Goal: Task Accomplishment & Management: Manage account settings

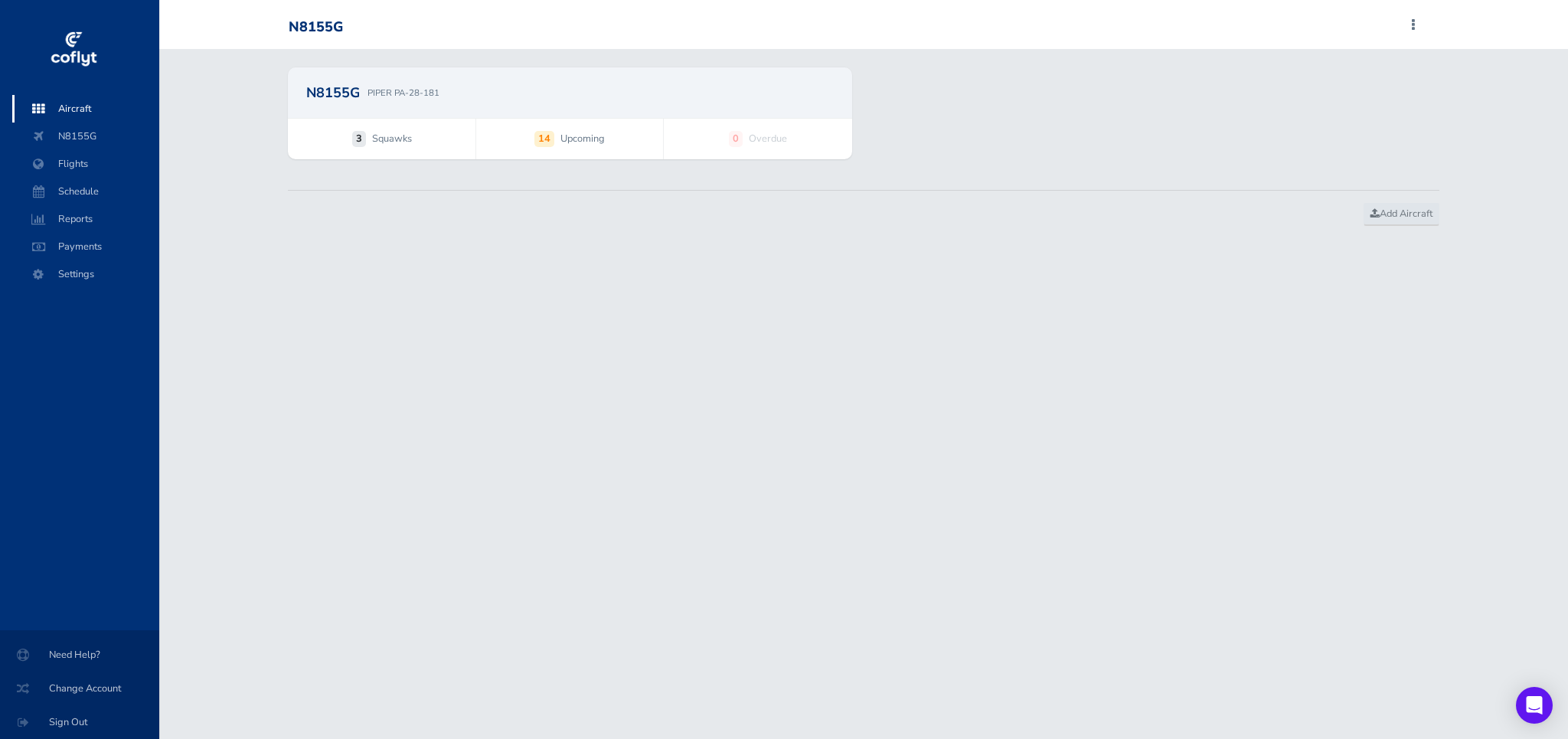
click at [369, 132] on span "3 Squawks" at bounding box center [381, 138] width 187 height 40
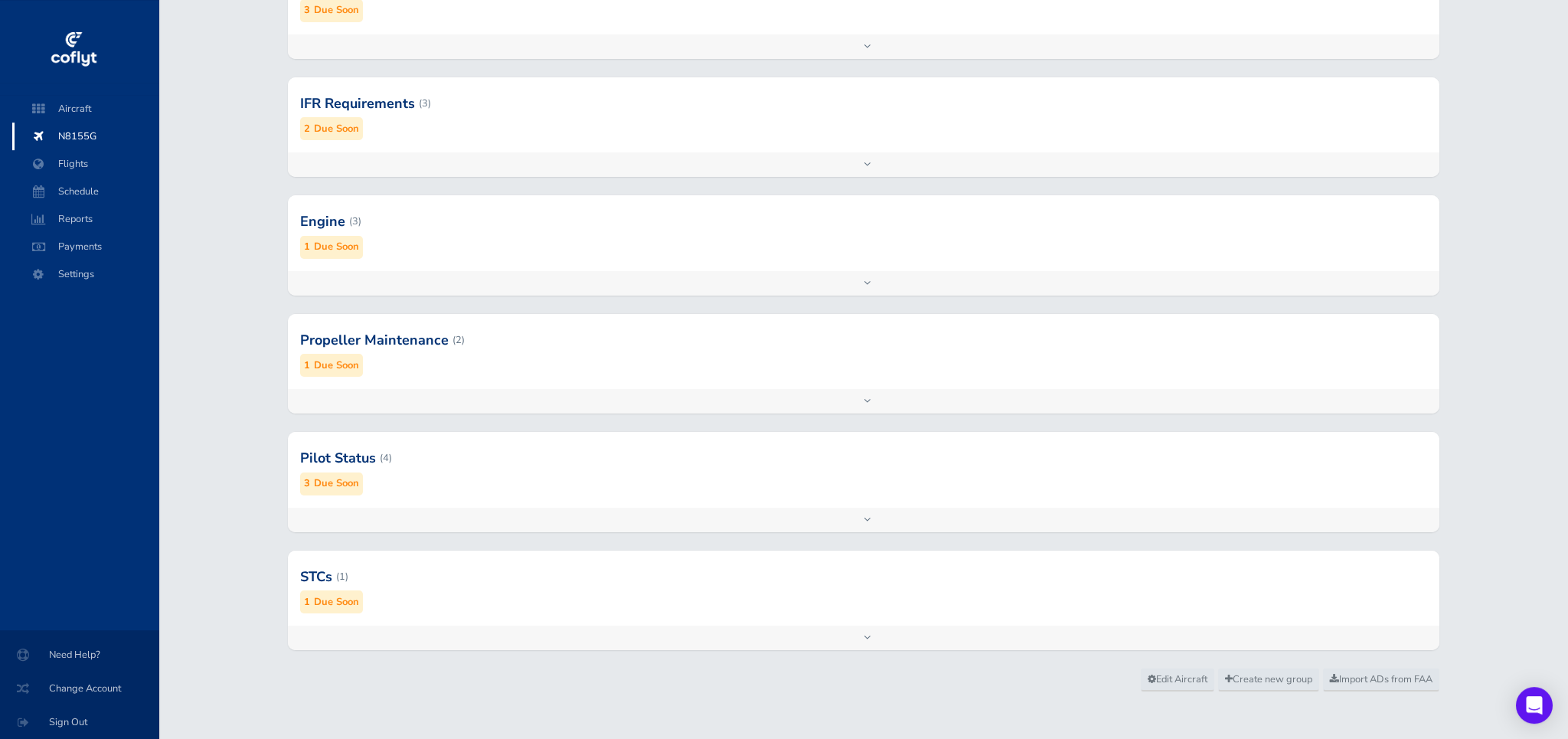
scroll to position [457, 0]
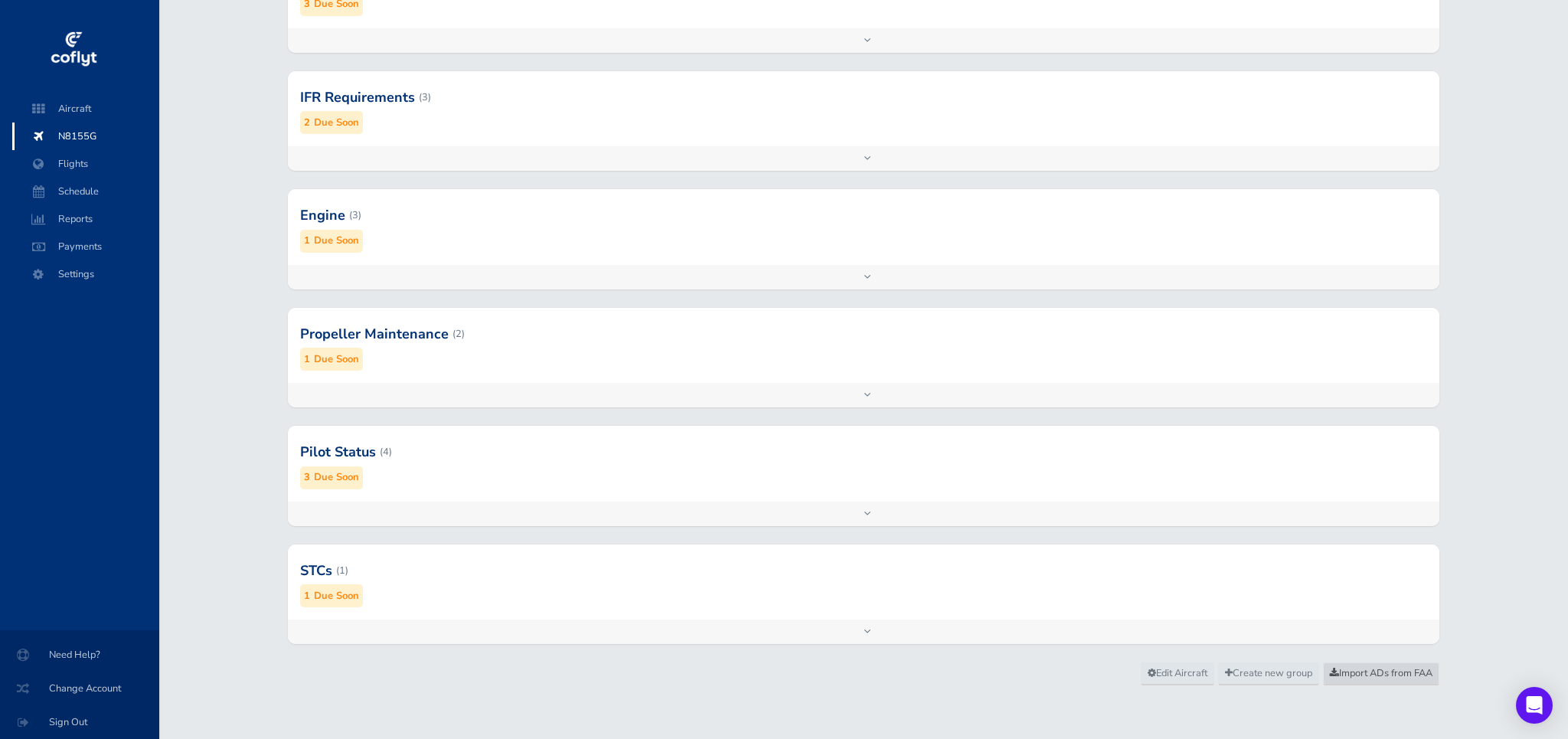
click at [1346, 673] on span "Import ADs from FAA" at bounding box center [1382, 673] width 103 height 14
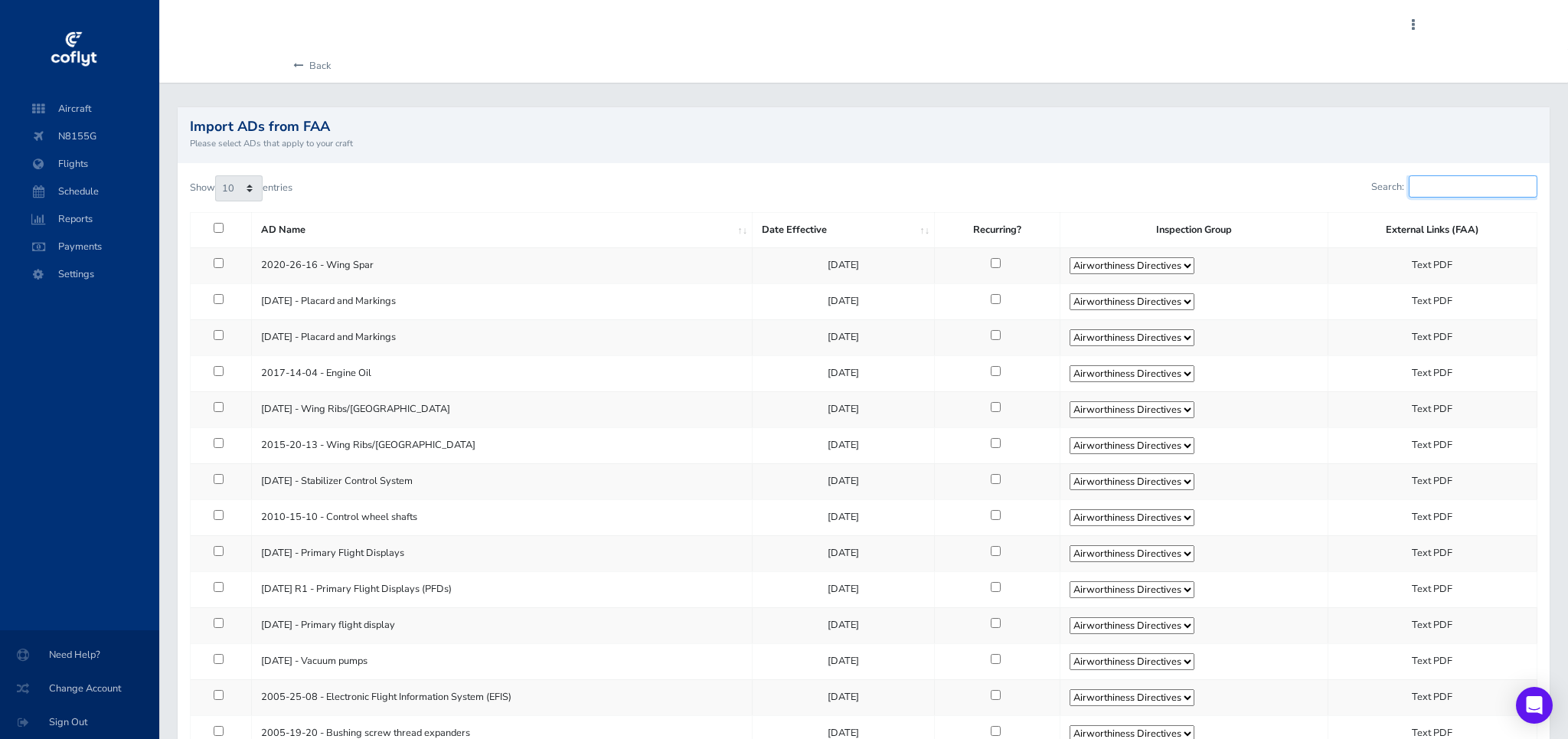
click at [1457, 191] on input "Search:" at bounding box center [1473, 186] width 129 height 22
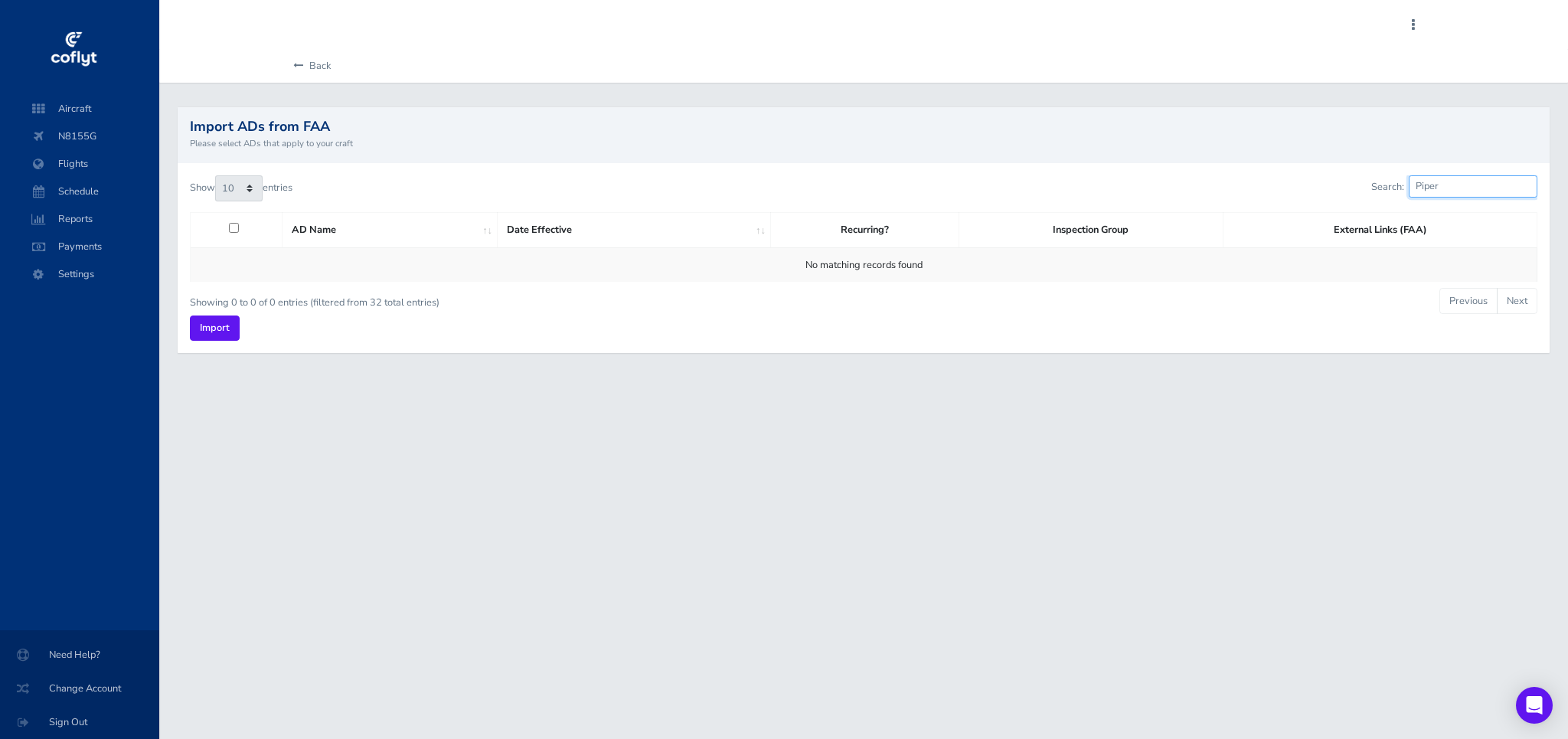
type input "Piper"
drag, startPoint x: 1422, startPoint y: 189, endPoint x: 1328, endPoint y: 196, distance: 94.3
click at [1409, 196] on input "Piper" at bounding box center [1473, 186] width 129 height 22
click at [490, 116] on div "Import ADs from FAA Please select ADs that apply to your craft" at bounding box center [864, 134] width 1372 height 55
click at [296, 63] on icon at bounding box center [298, 66] width 10 height 10
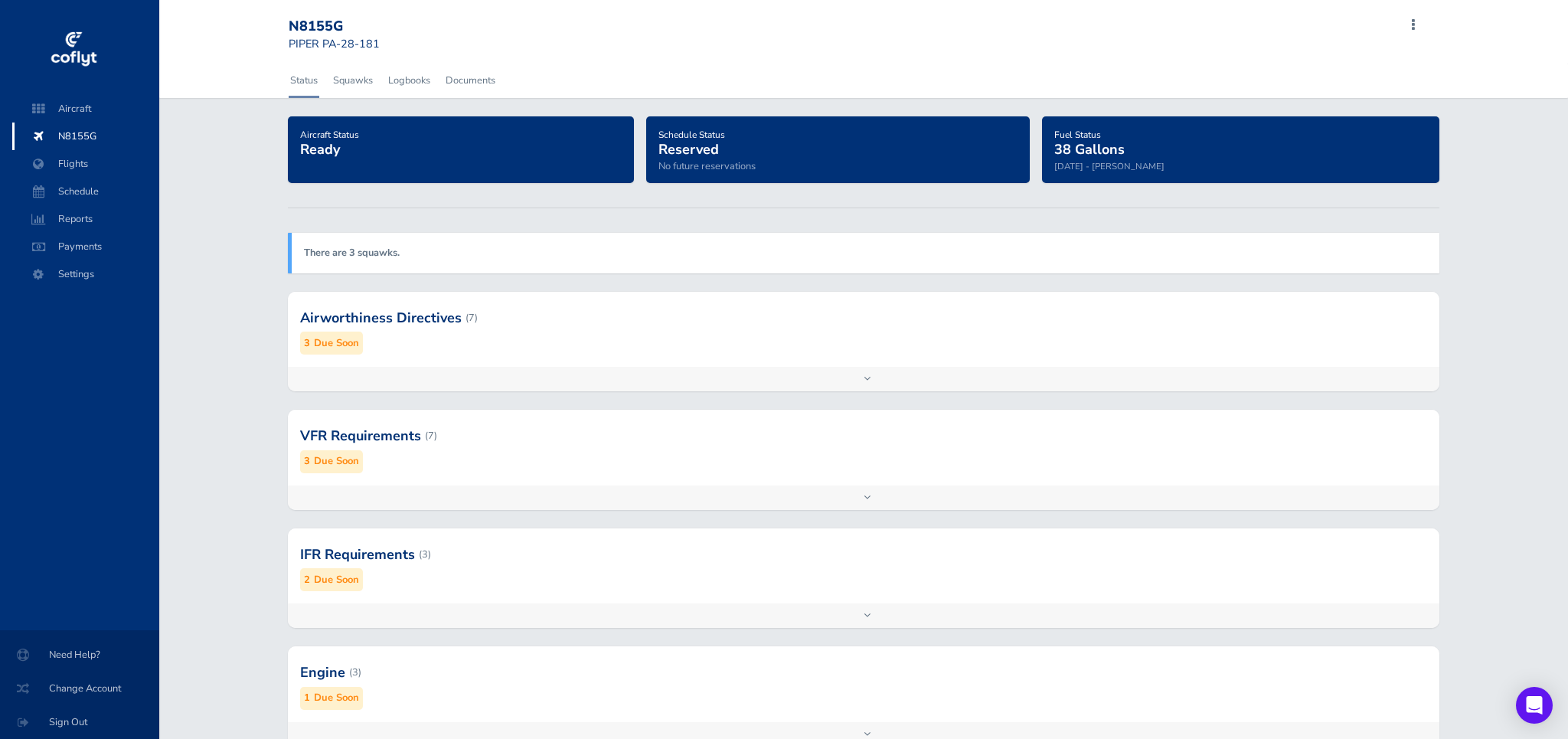
click at [398, 314] on div at bounding box center [864, 317] width 1151 height 75
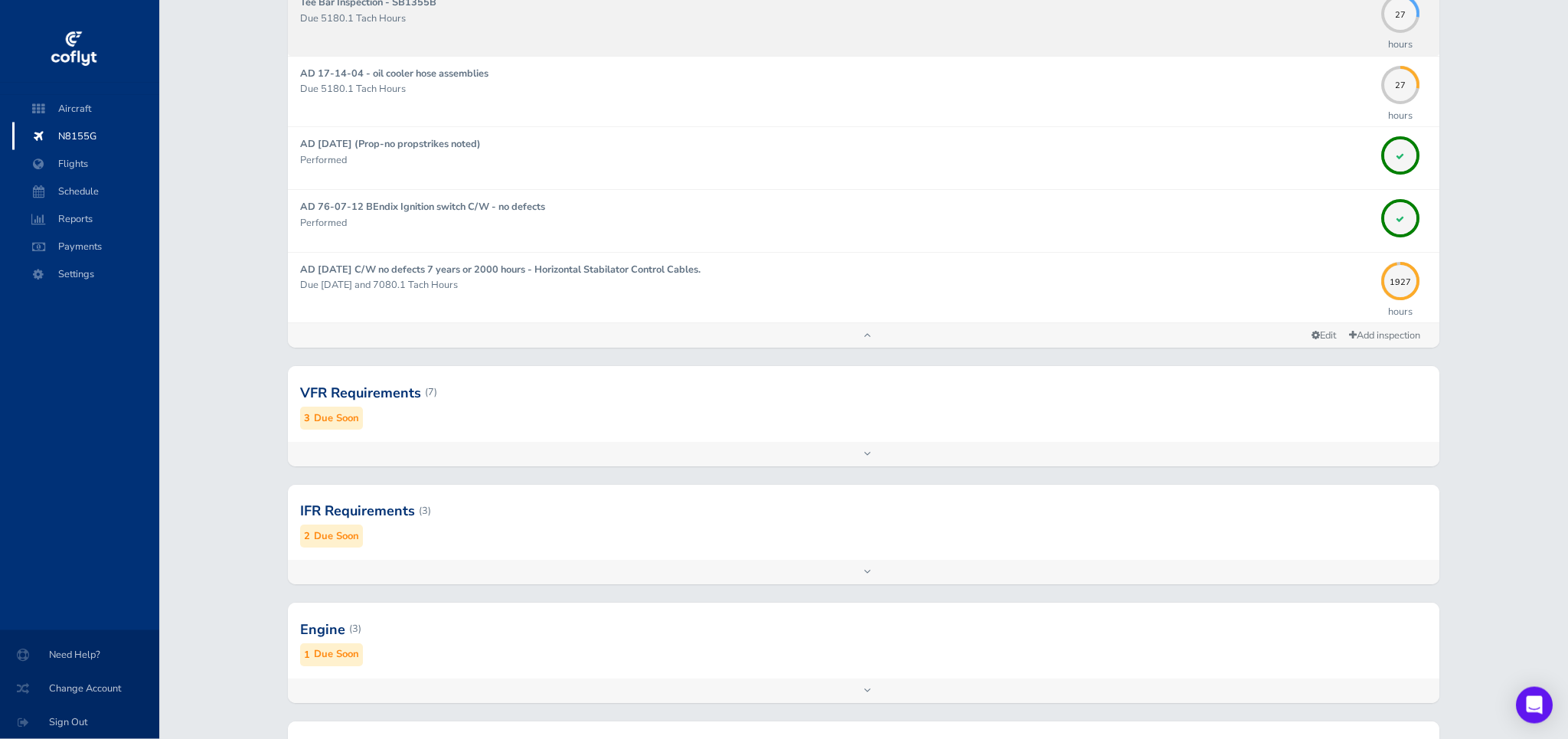
scroll to position [546, 0]
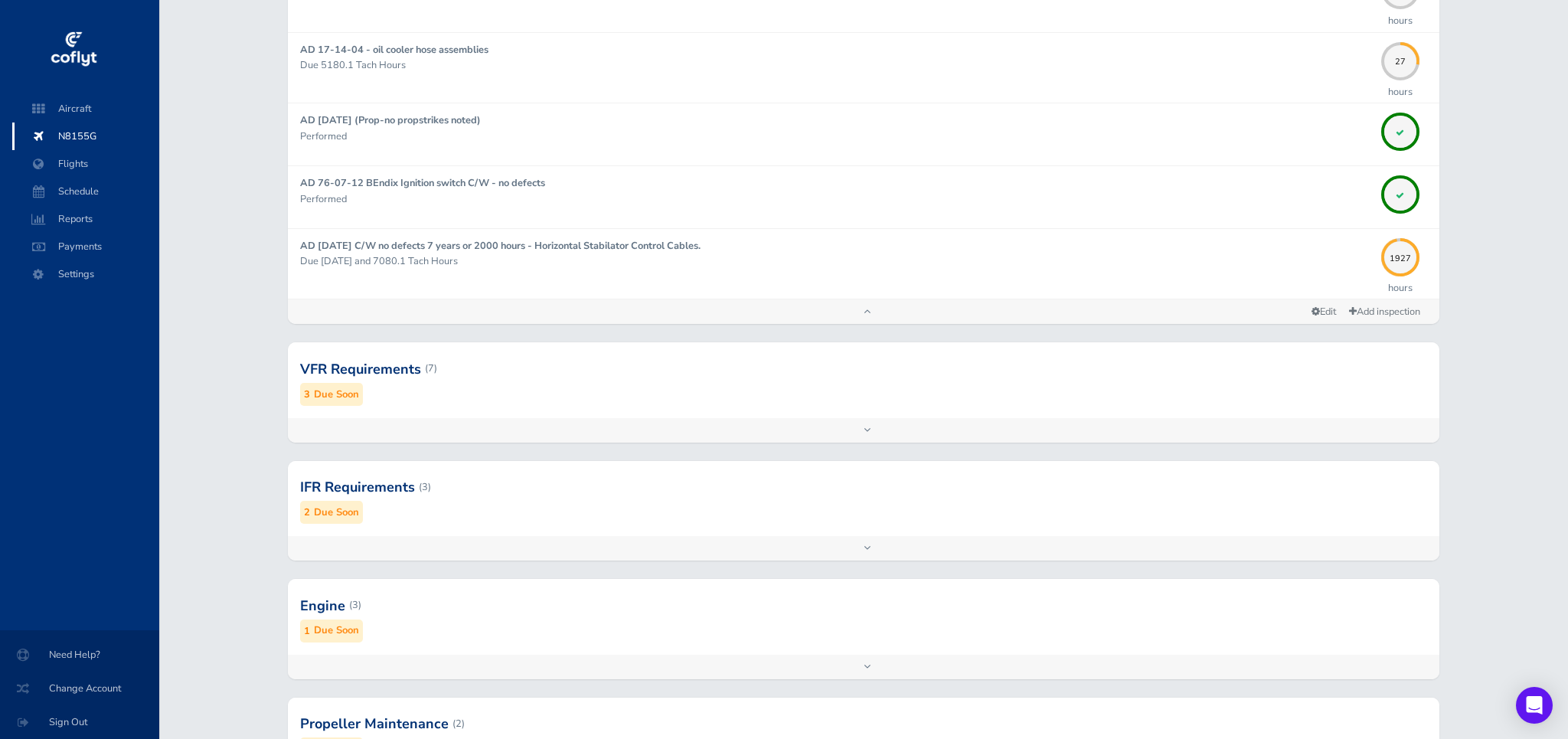
click at [343, 392] on small "Due Soon" at bounding box center [337, 395] width 46 height 16
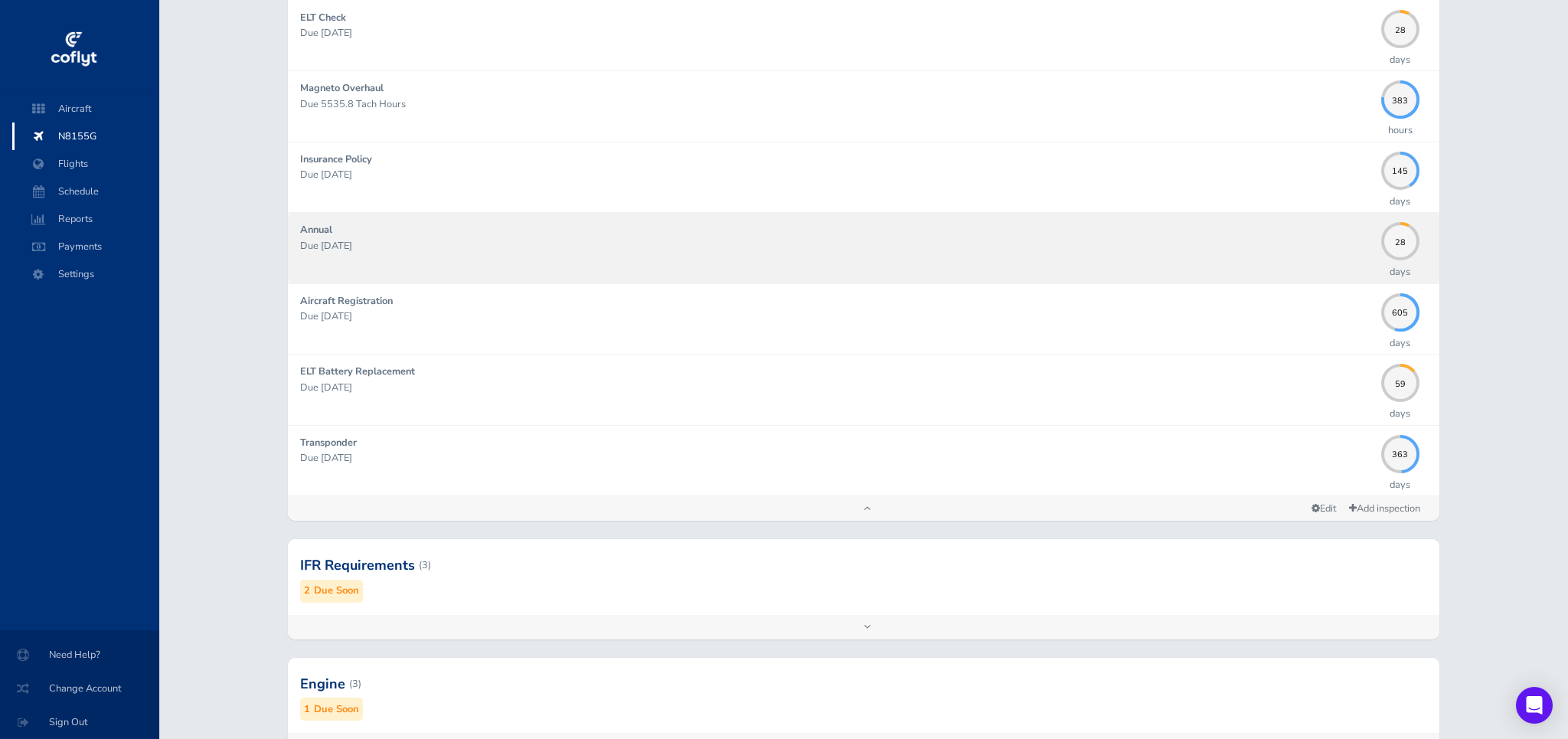
scroll to position [1093, 0]
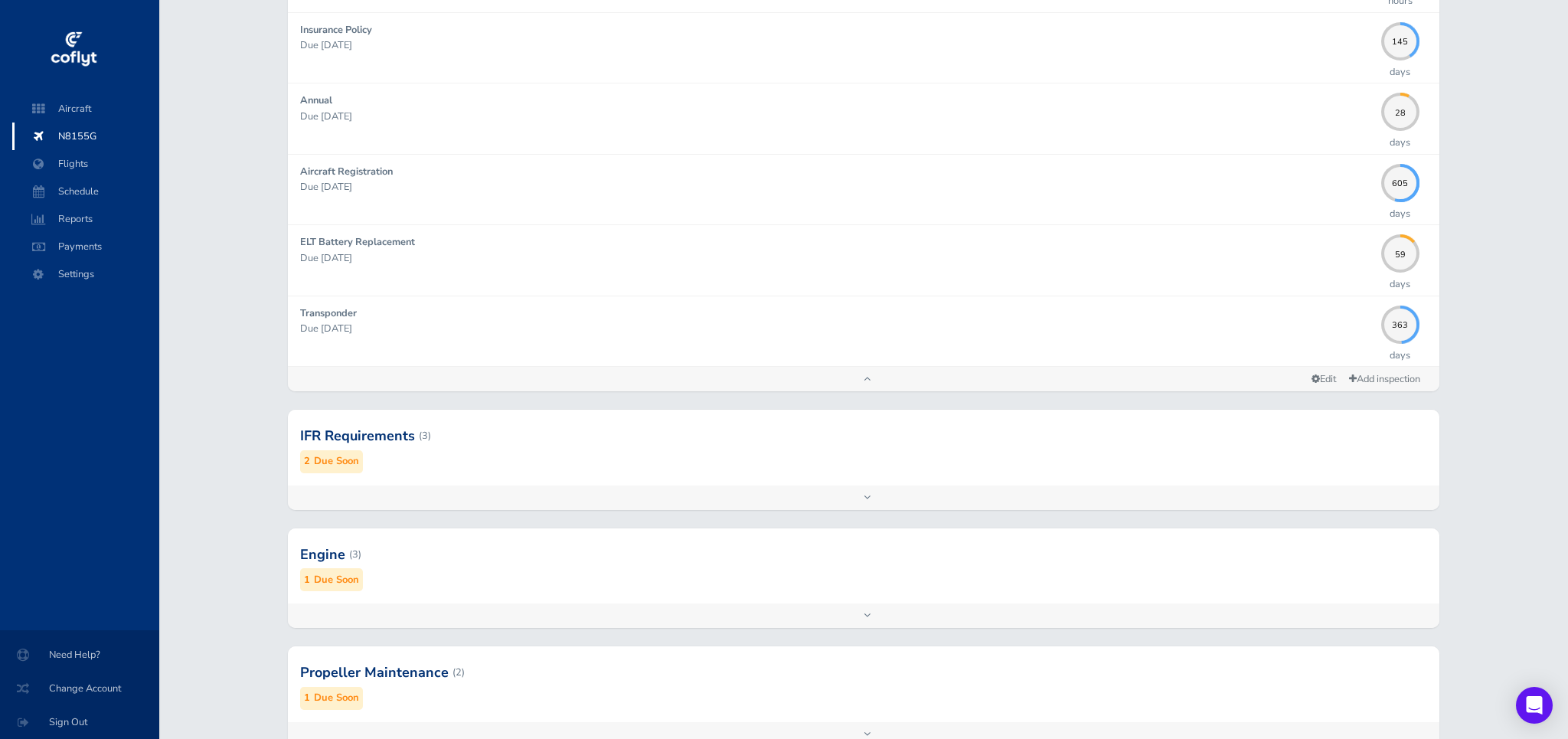
click at [343, 464] on small "Due Soon" at bounding box center [337, 461] width 46 height 16
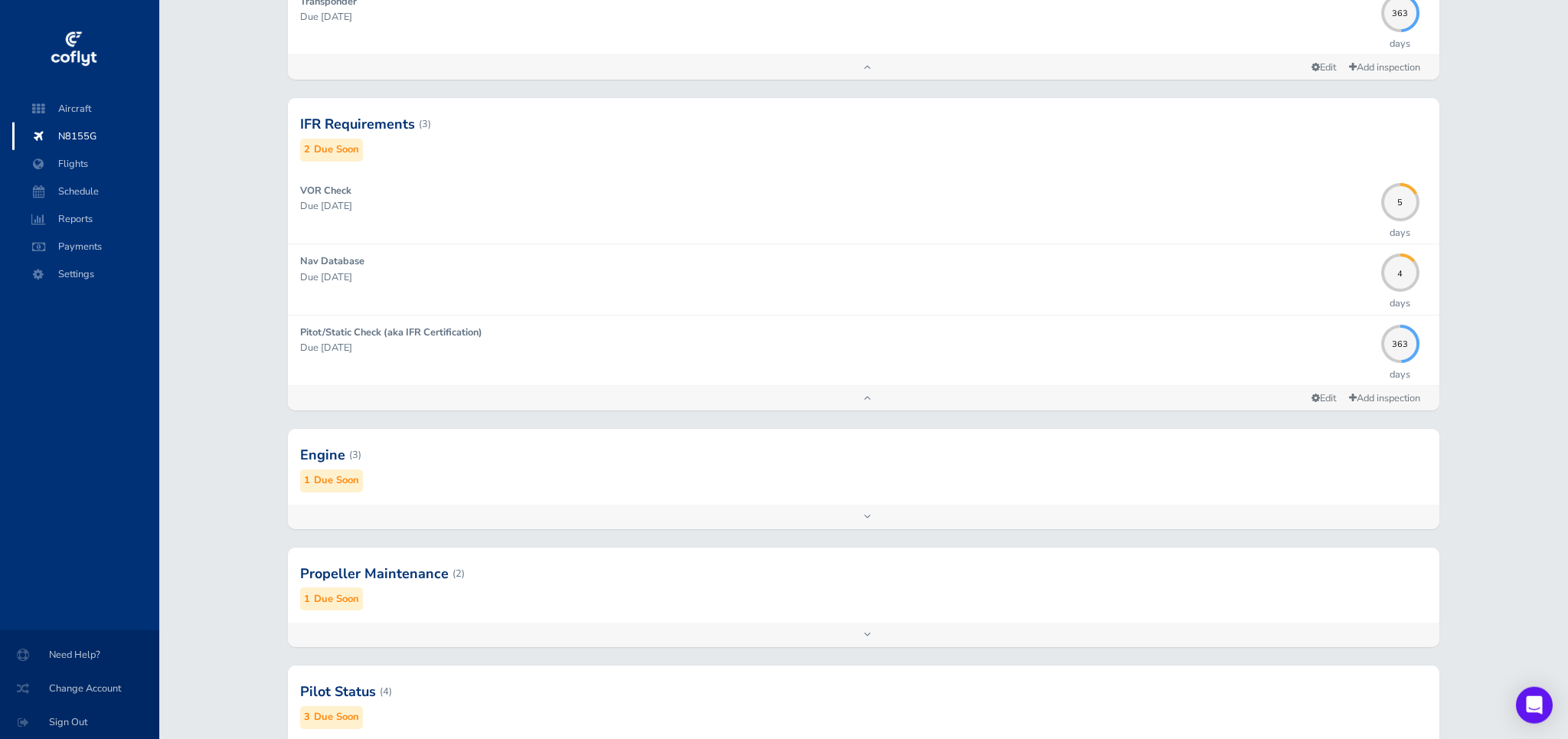
scroll to position [1405, 0]
click at [343, 482] on small "Due Soon" at bounding box center [337, 479] width 46 height 16
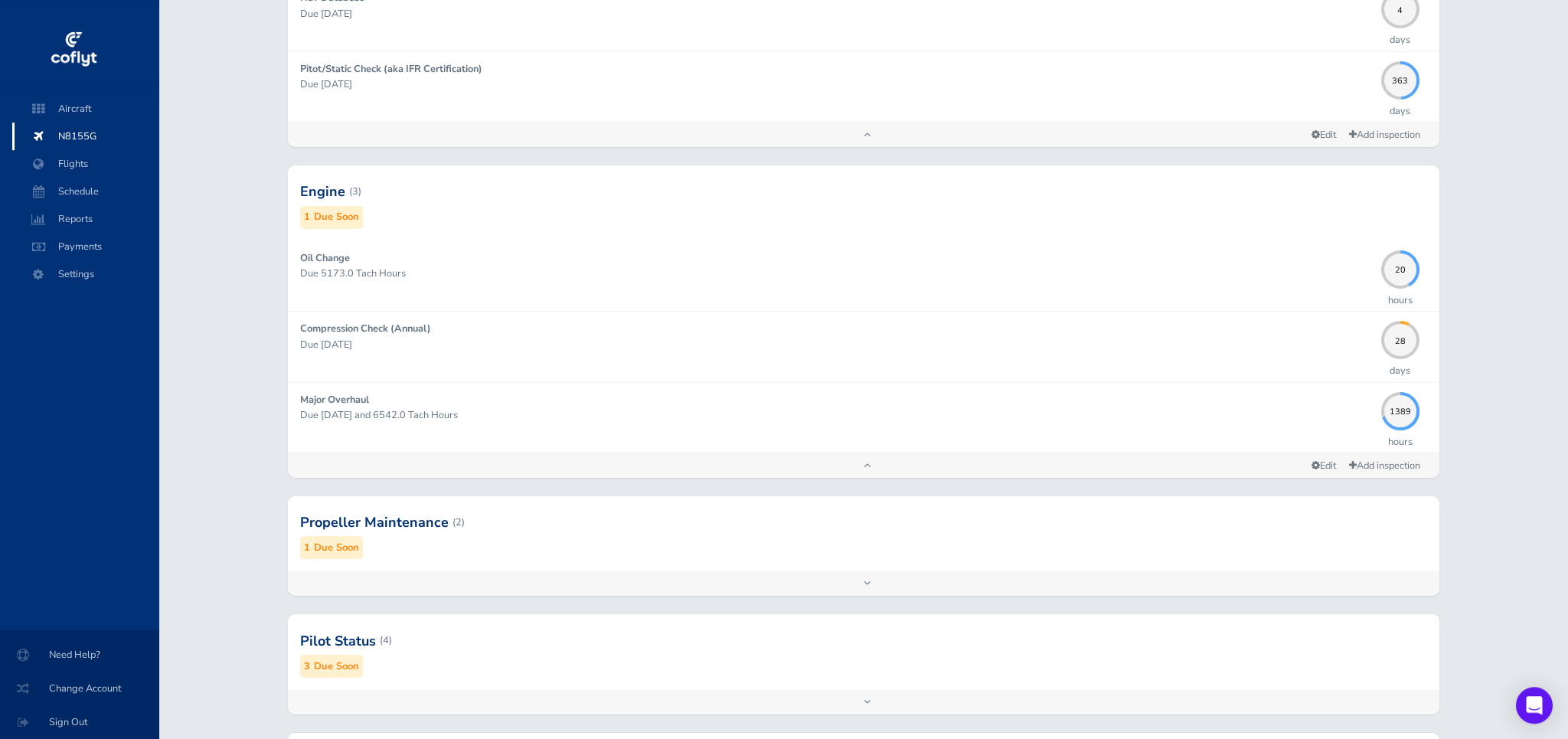
scroll to position [1718, 0]
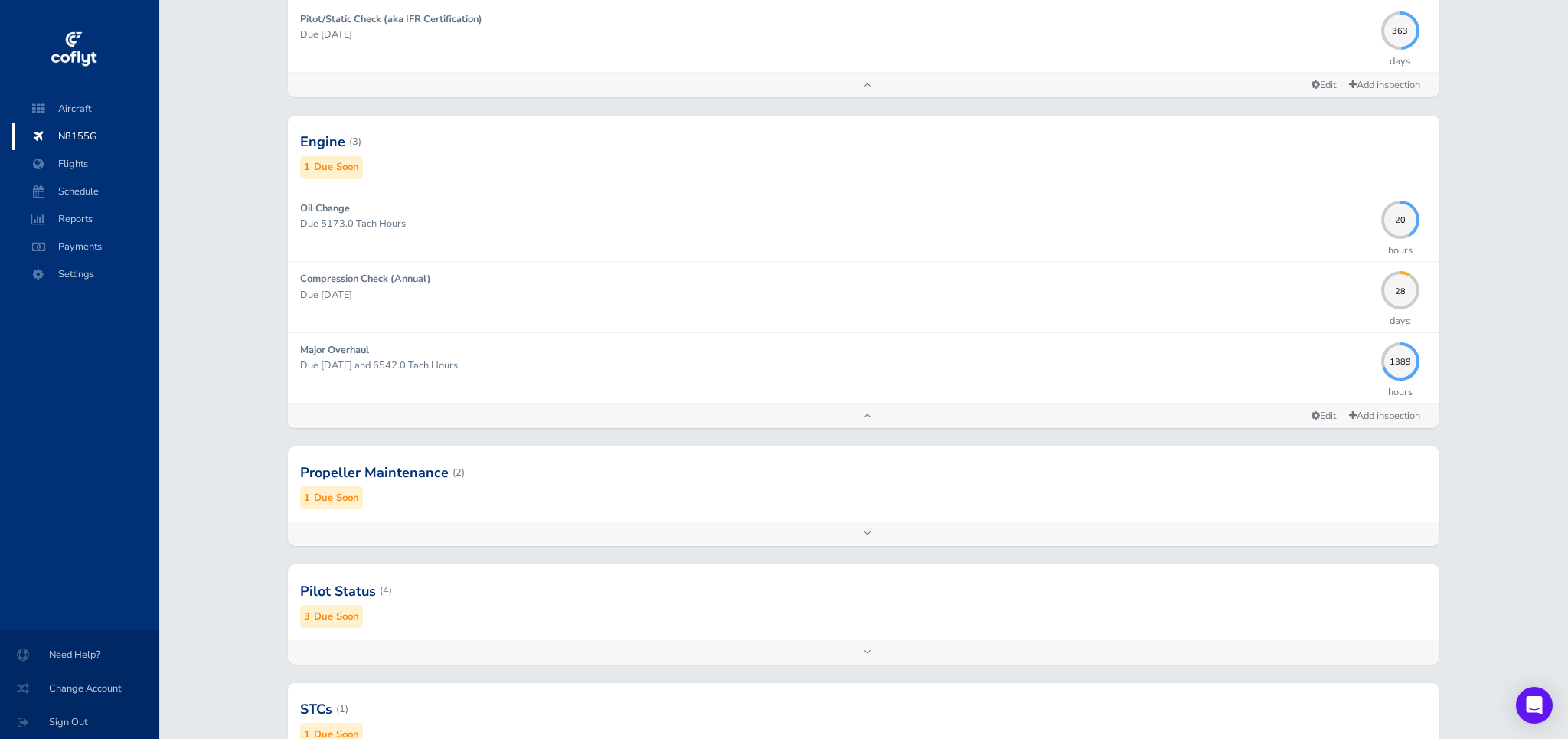
click at [873, 537] on div "Add inspection Edit" at bounding box center [864, 532] width 1151 height 24
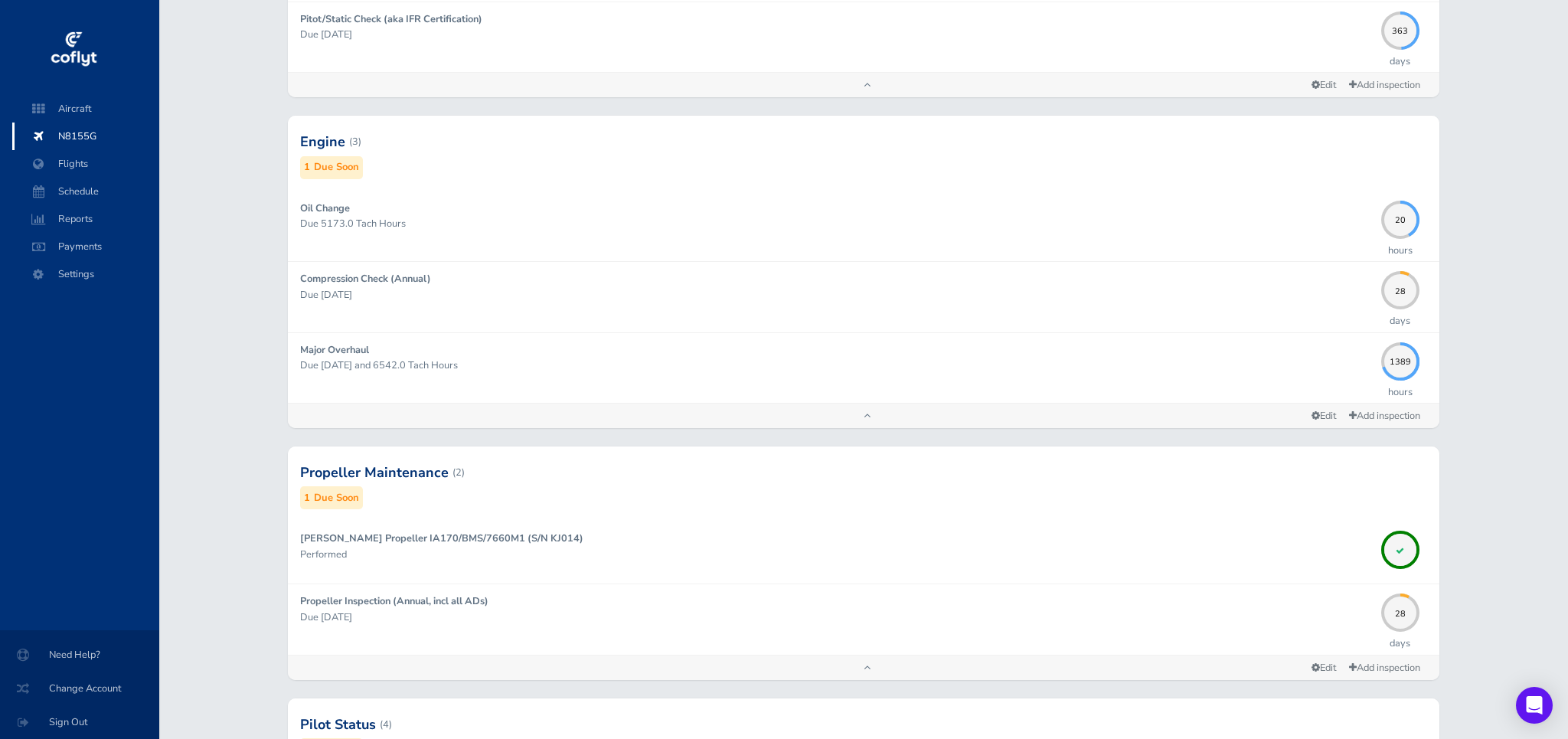
click at [870, 669] on div "Add inspection Edit" at bounding box center [864, 667] width 1151 height 24
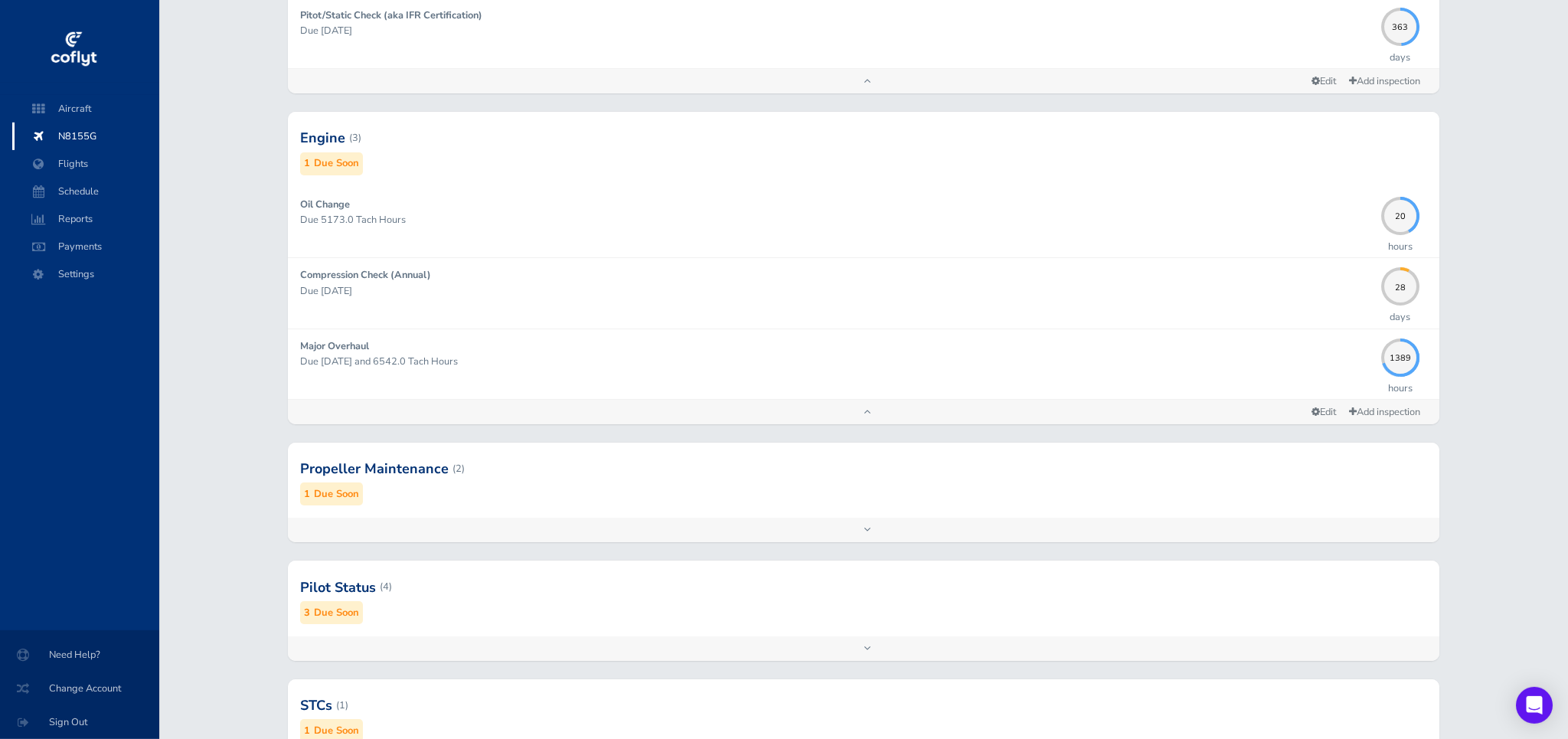
scroll to position [1857, 0]
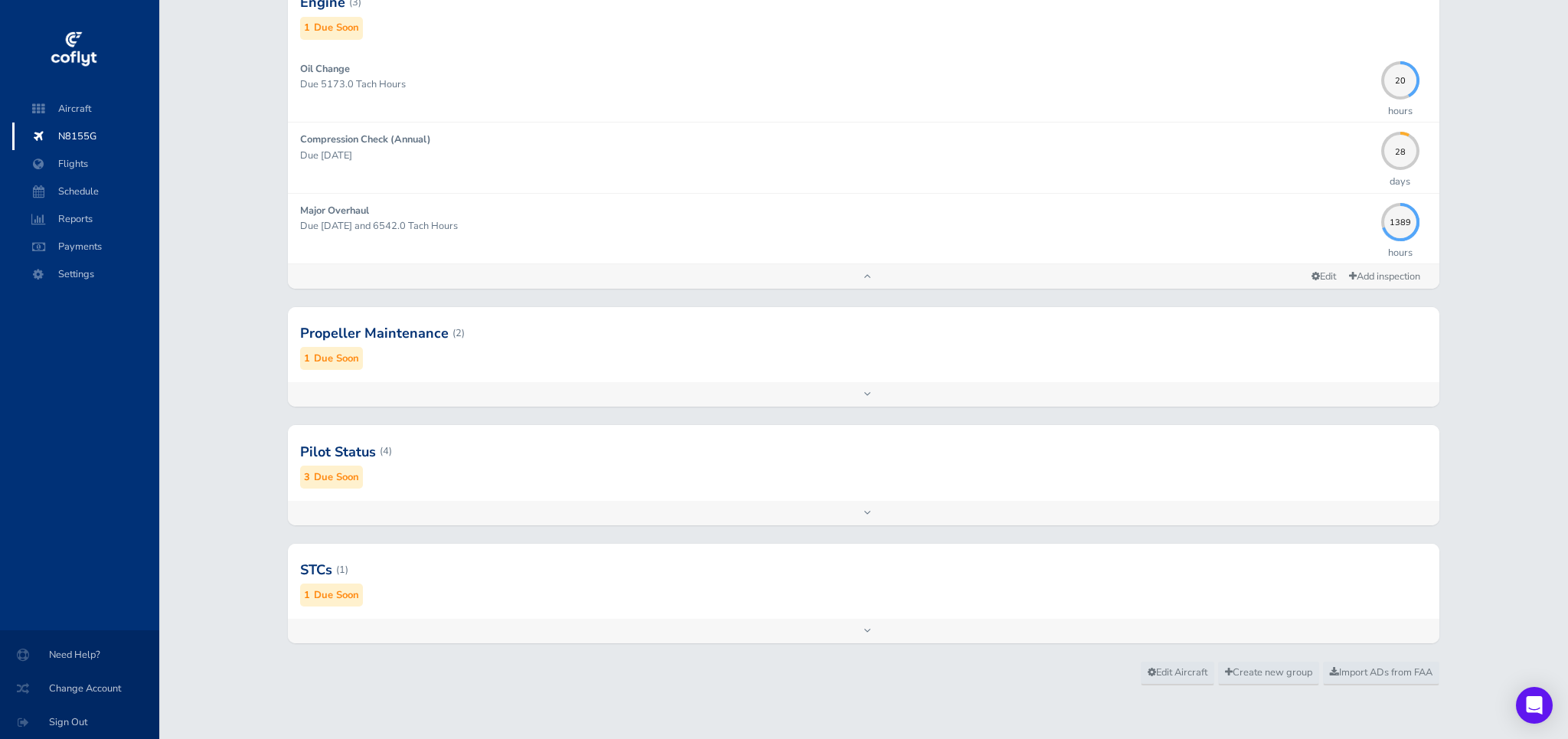
click at [863, 511] on div "Add inspection Edit" at bounding box center [864, 512] width 1151 height 24
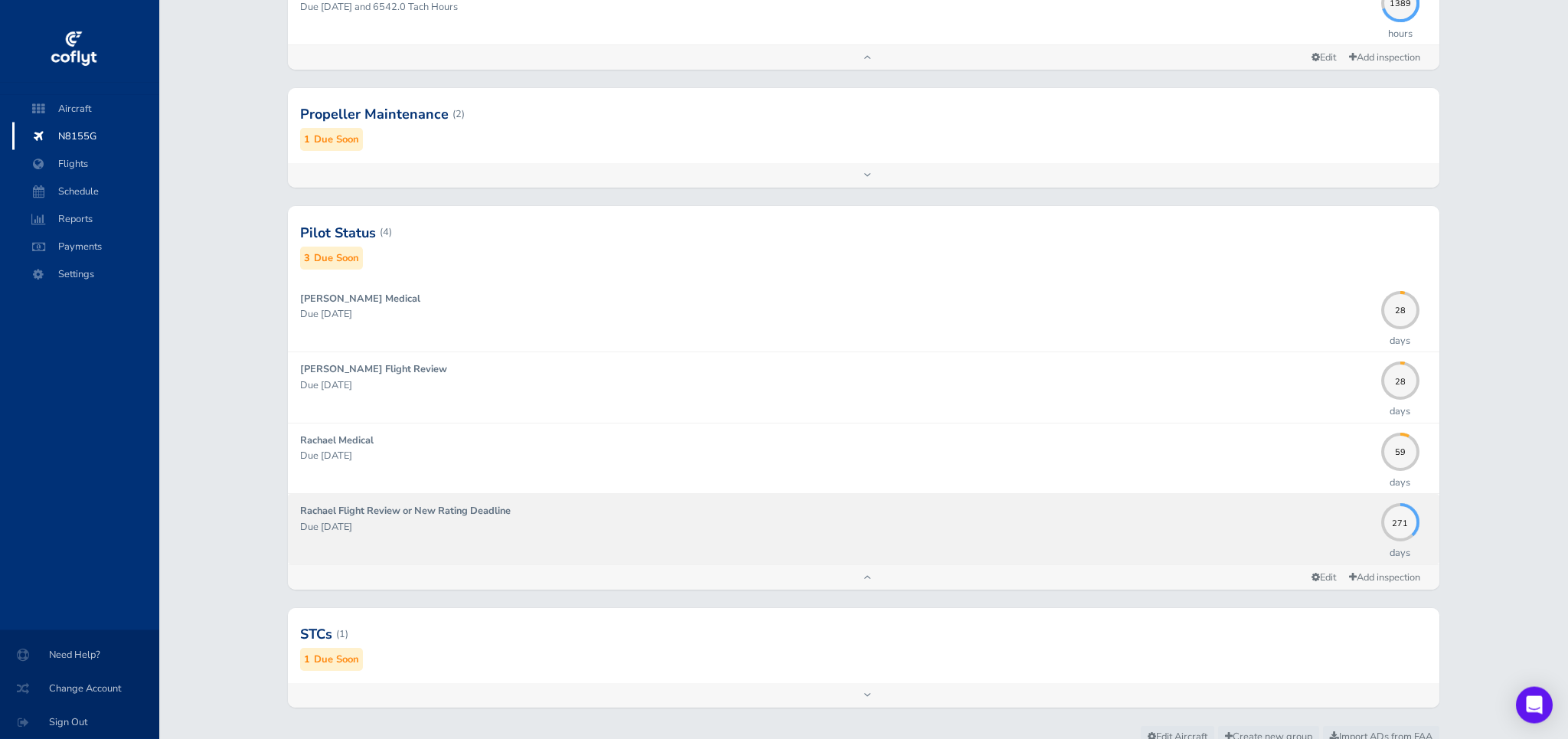
scroll to position [2091, 0]
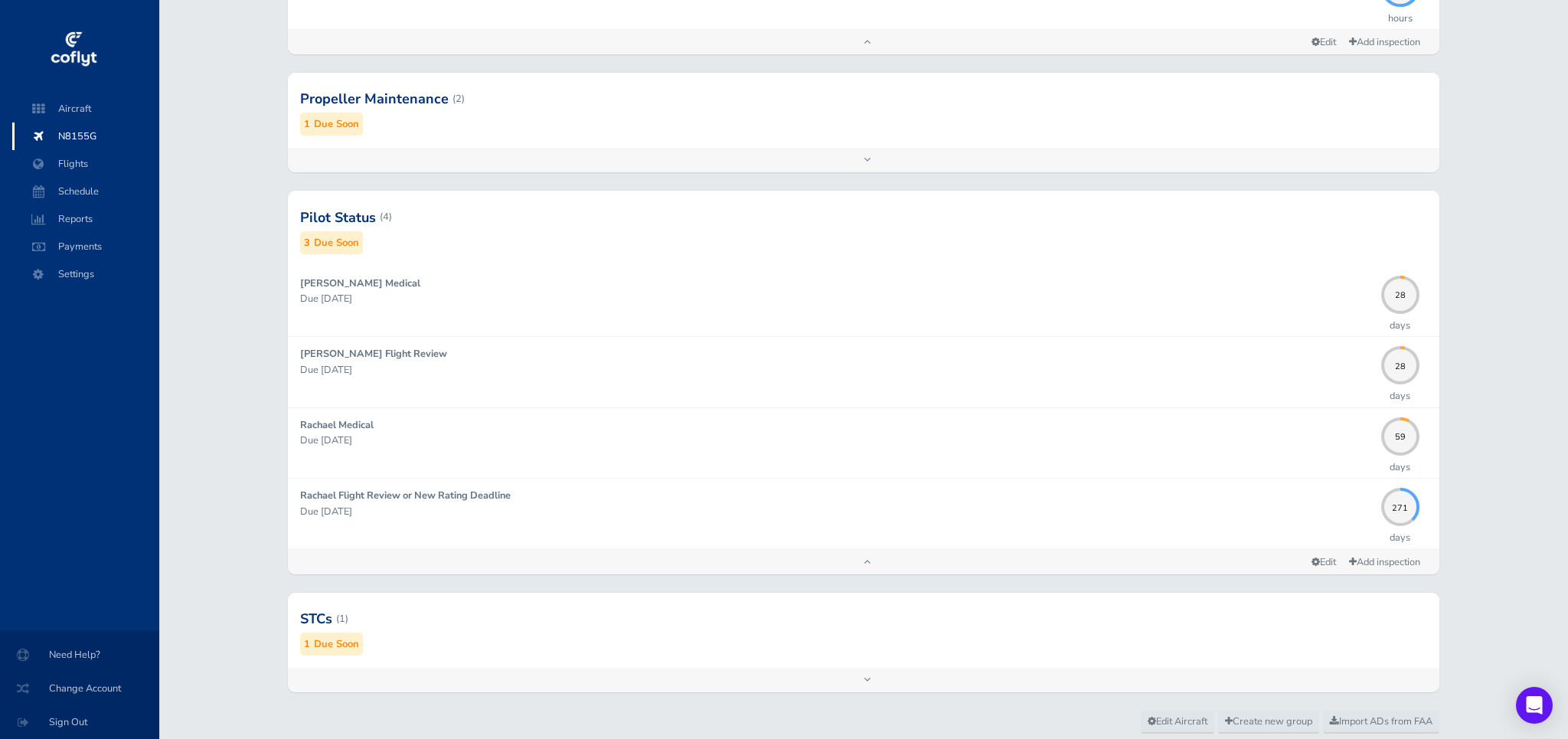
click at [875, 677] on div "Add inspection Edit" at bounding box center [864, 679] width 1151 height 24
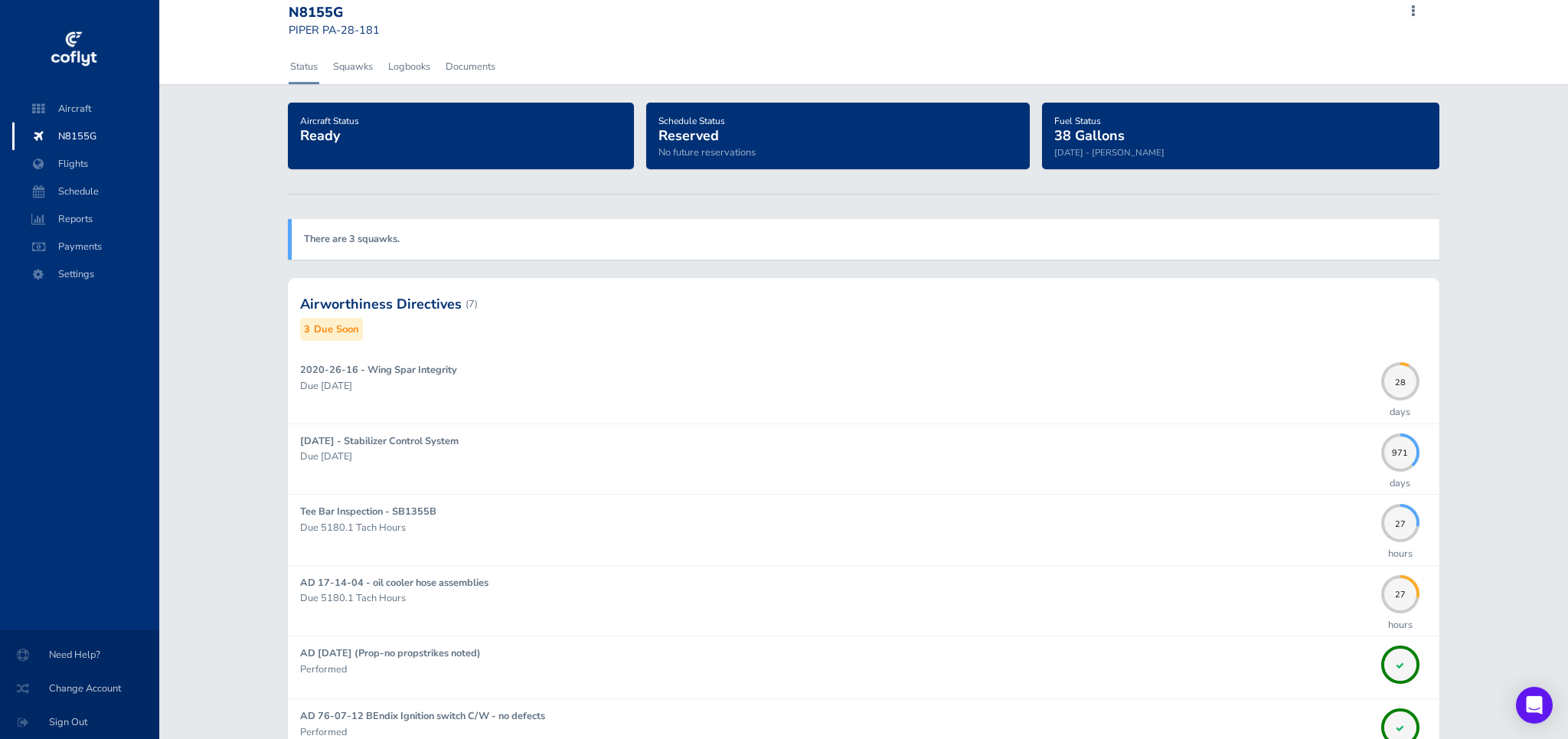
scroll to position [0, 0]
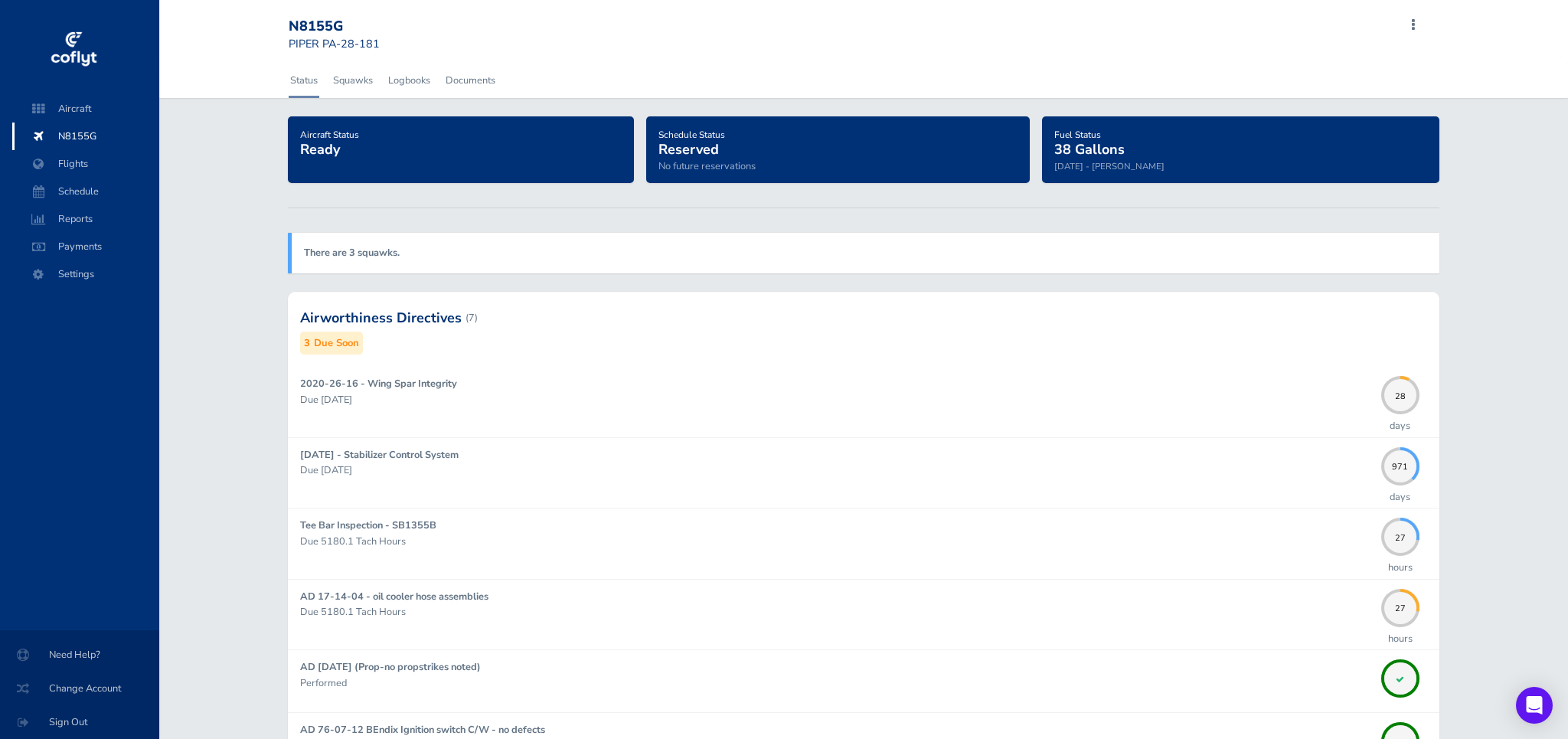
click at [1416, 26] on span at bounding box center [1413, 25] width 18 height 21
click at [344, 80] on link "Squawks" at bounding box center [353, 80] width 43 height 34
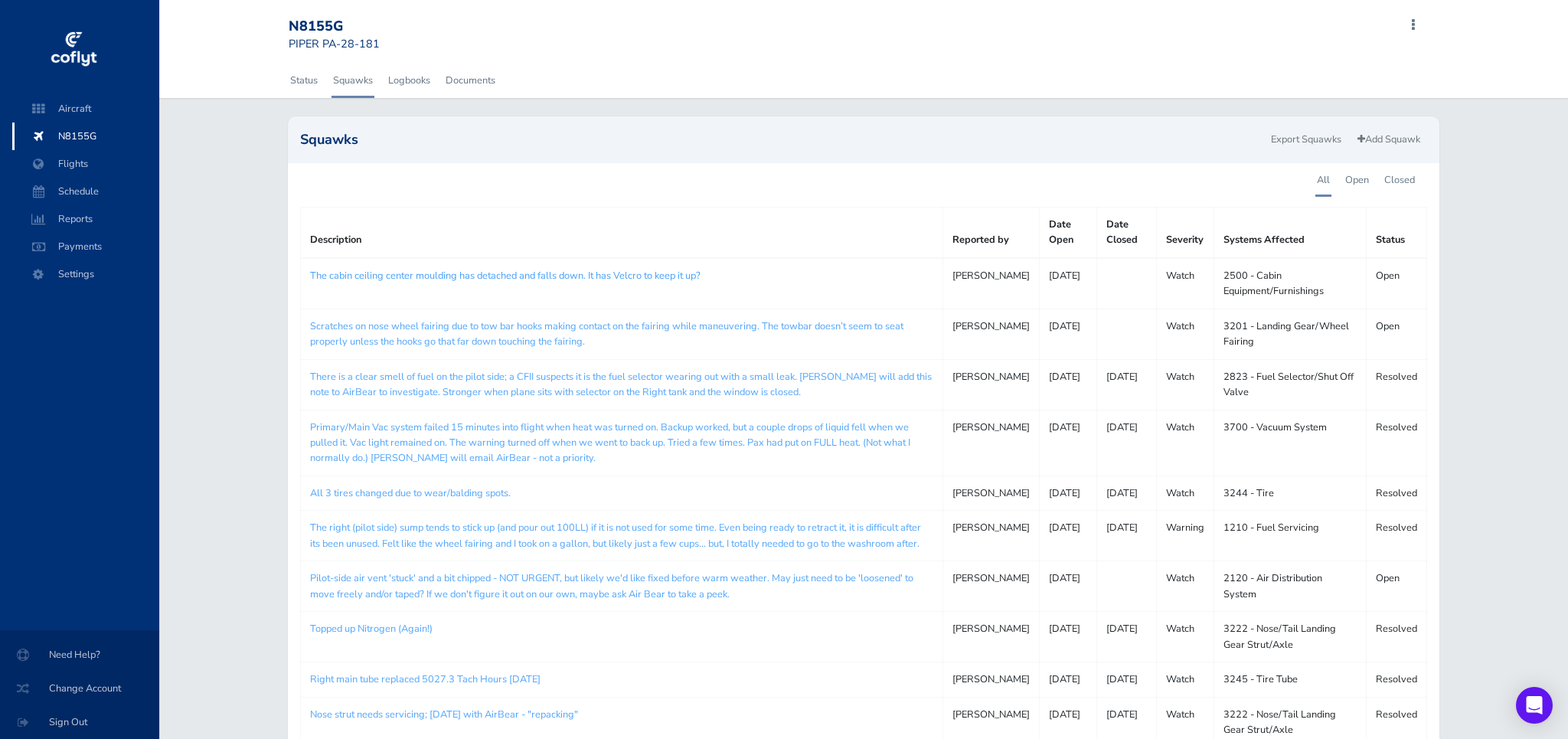
click at [431, 274] on link "The cabin ceiling center moulding has detached and falls down. It has Velcro to…" at bounding box center [506, 275] width 390 height 14
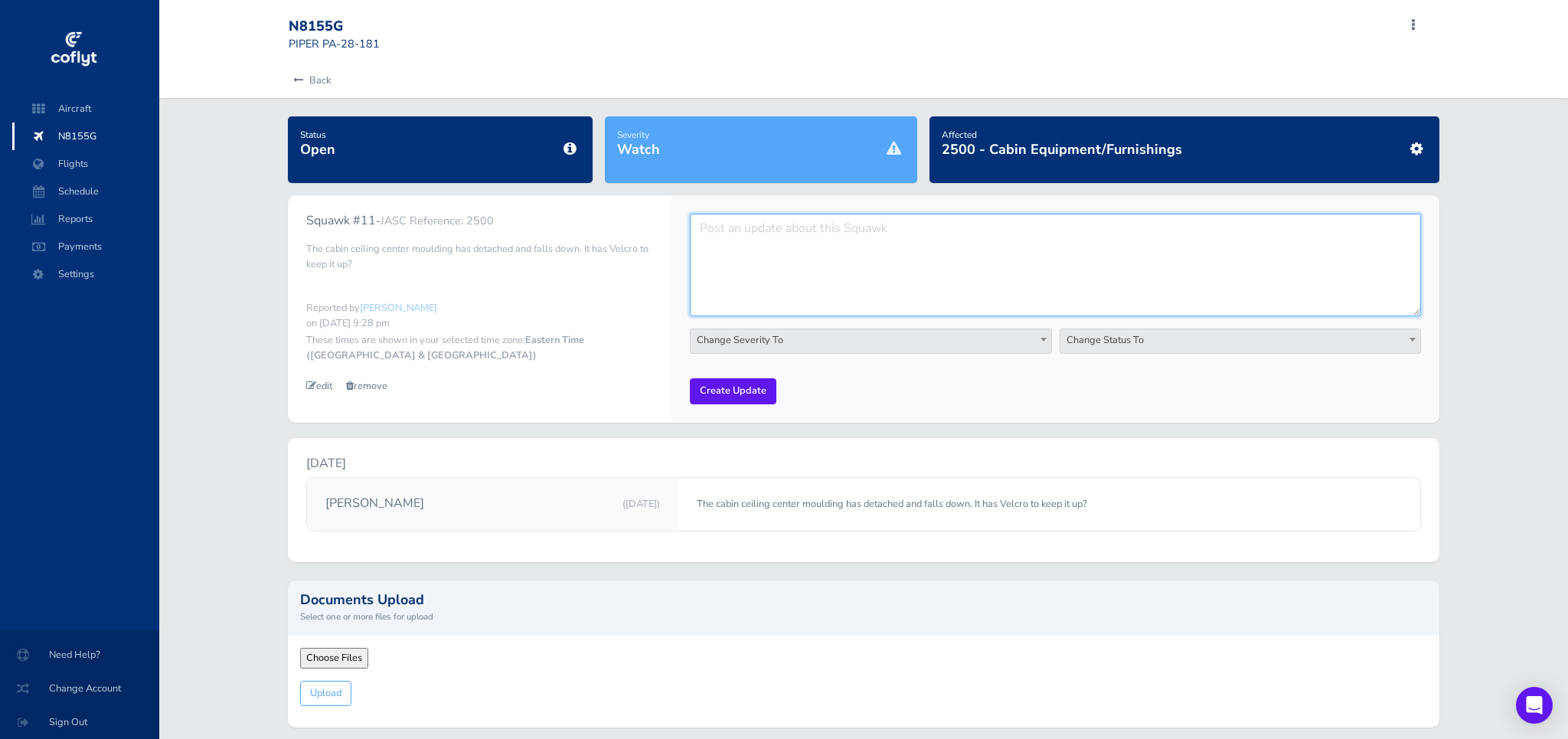
click at [860, 234] on textarea at bounding box center [1055, 265] width 731 height 103
type textarea "Rae applied new double-sided gorilla tape to the existing velcro, since it seem…"
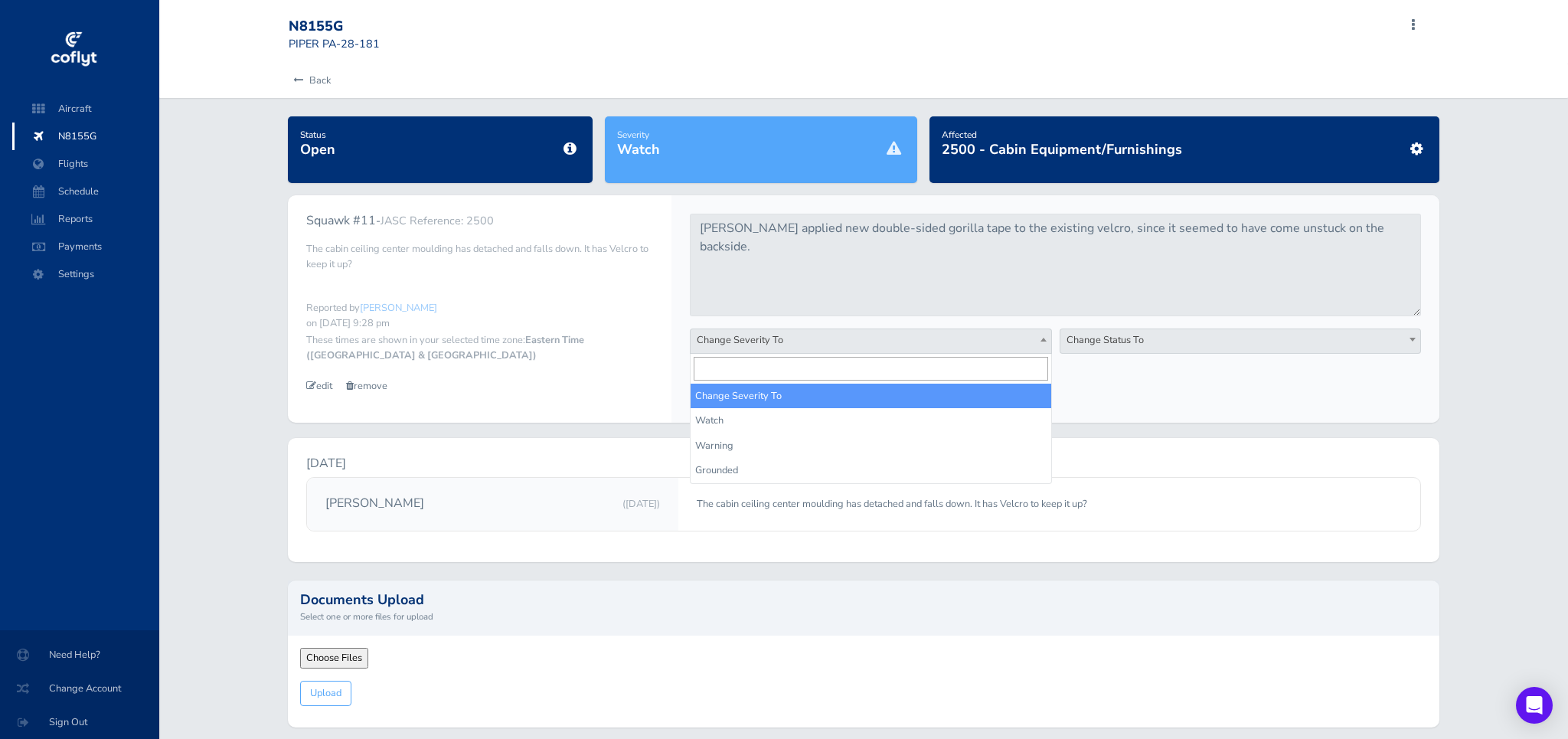
click at [799, 342] on span "Change Severity To" at bounding box center [870, 339] width 360 height 21
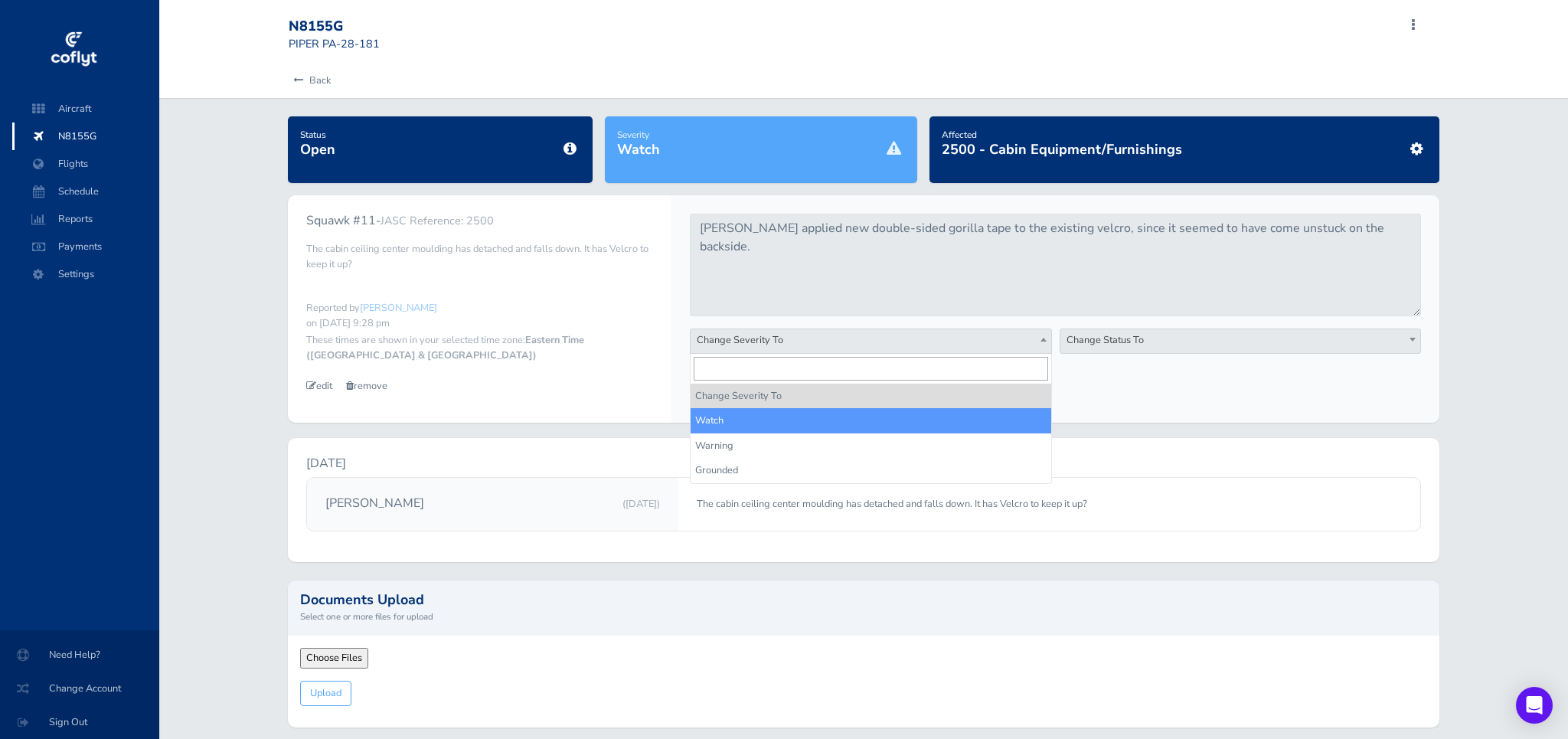
select select "watch"
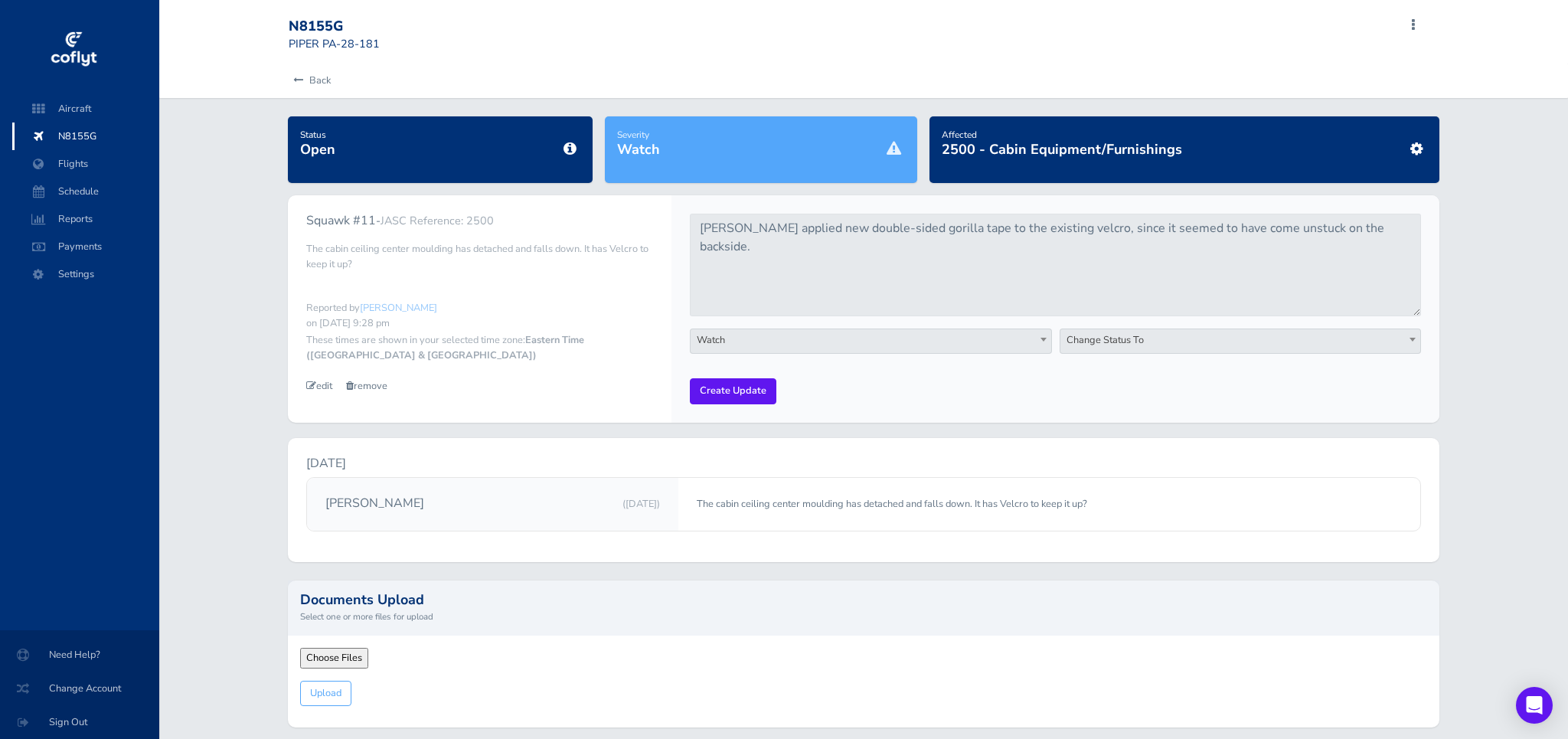
click at [1151, 339] on span "Change Status To" at bounding box center [1240, 339] width 360 height 21
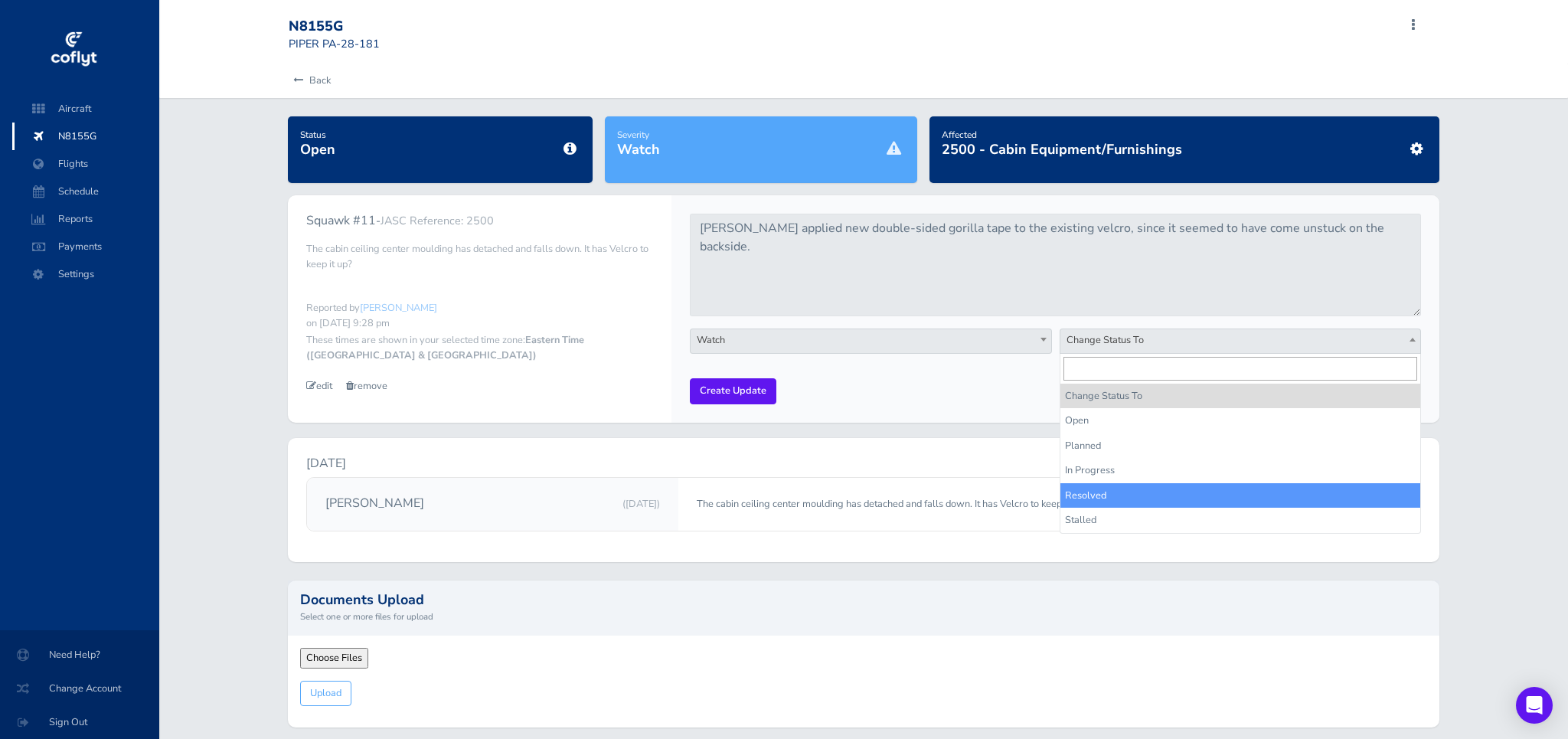
select select "resolved"
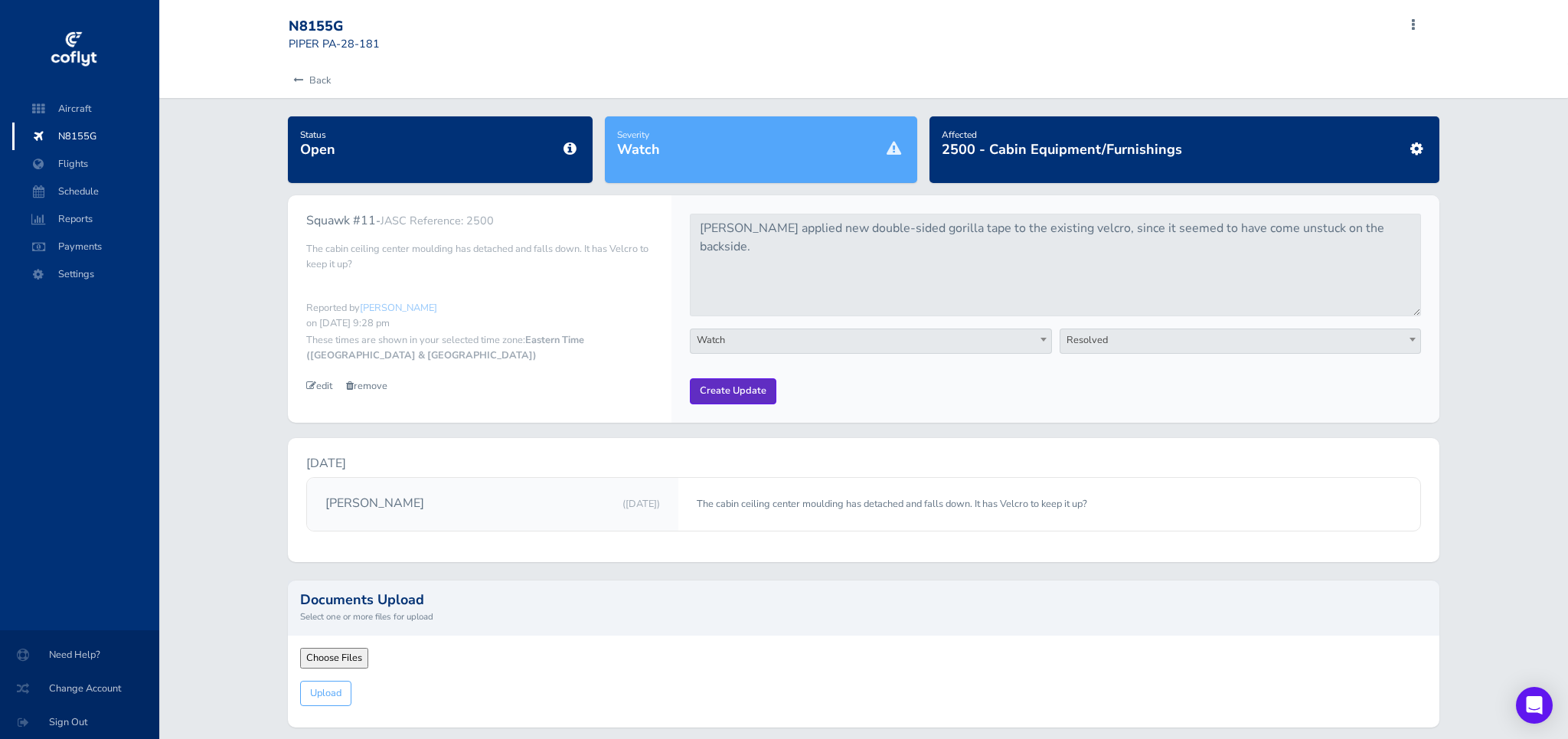
click at [726, 398] on input "Create Update" at bounding box center [733, 391] width 86 height 25
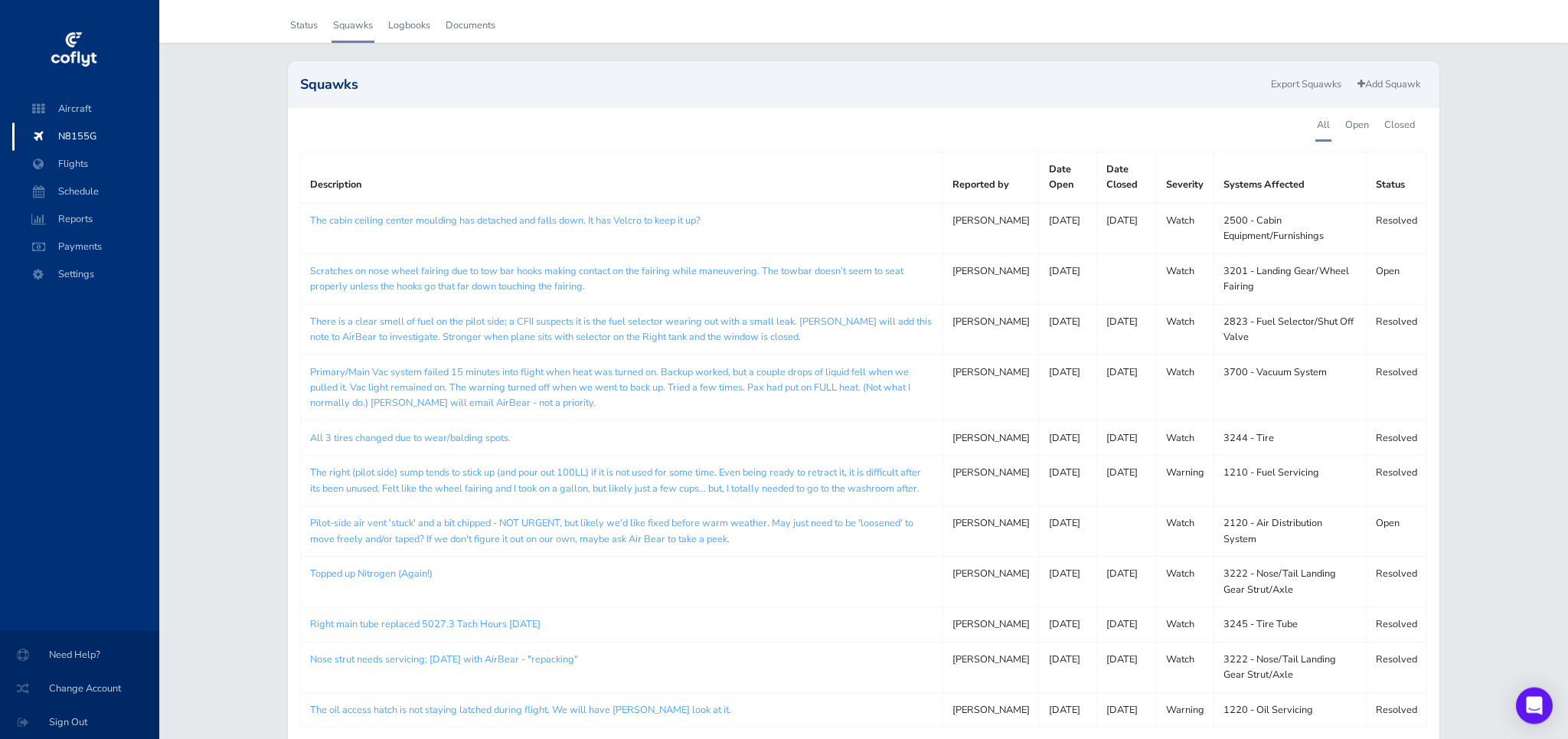
scroll to position [78, 0]
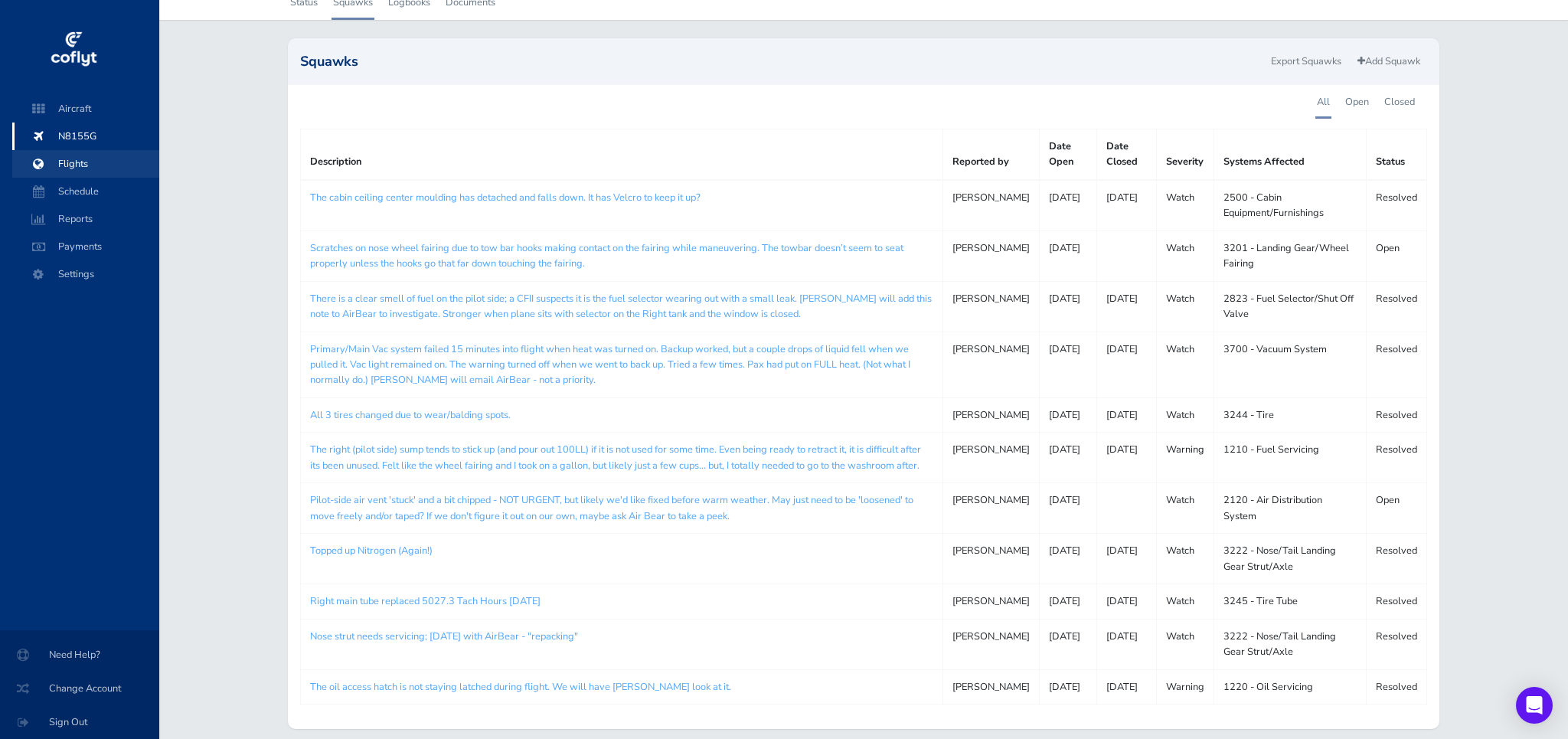
click at [80, 167] on span "Flights" at bounding box center [85, 164] width 116 height 27
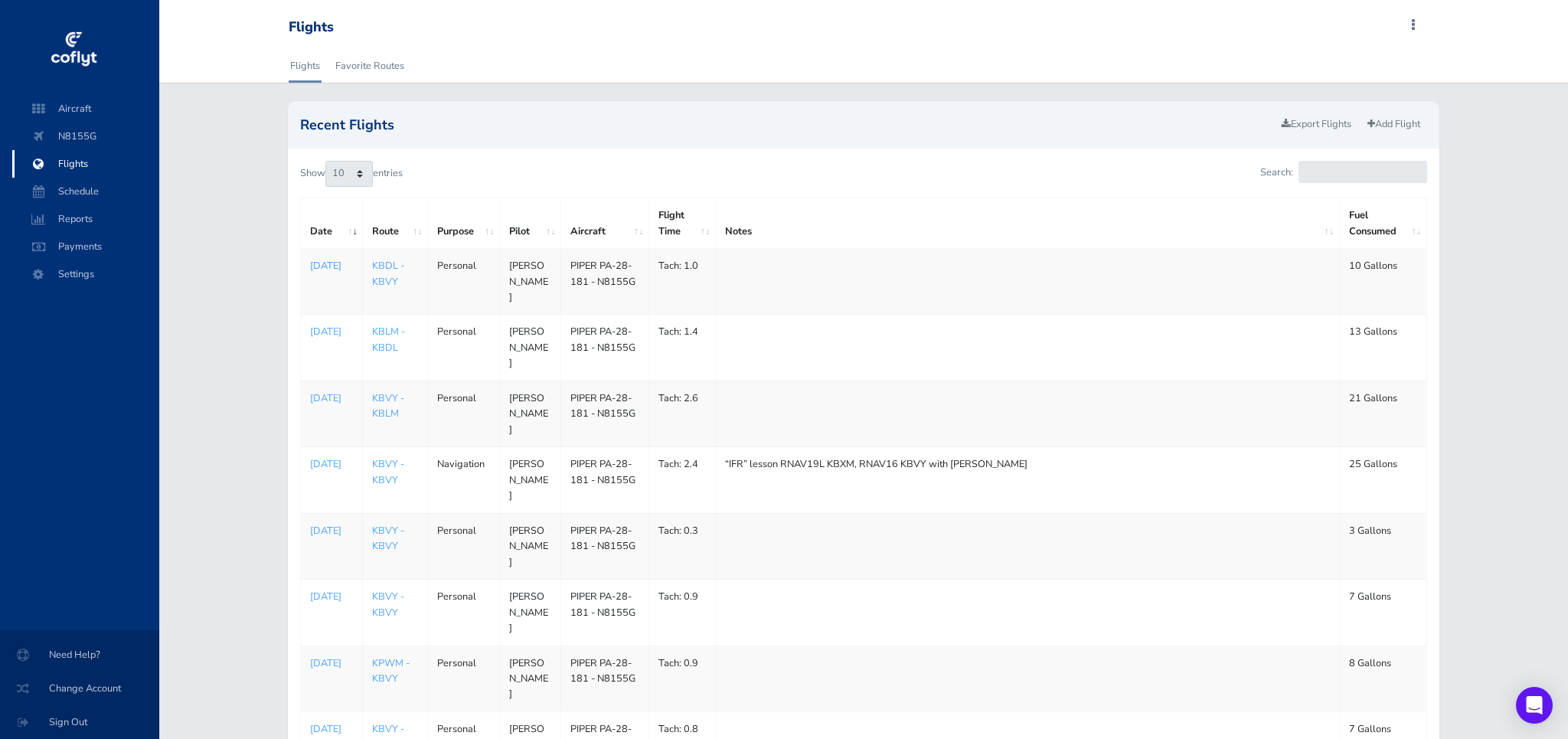
click at [336, 264] on p "[DATE]" at bounding box center [332, 266] width 43 height 16
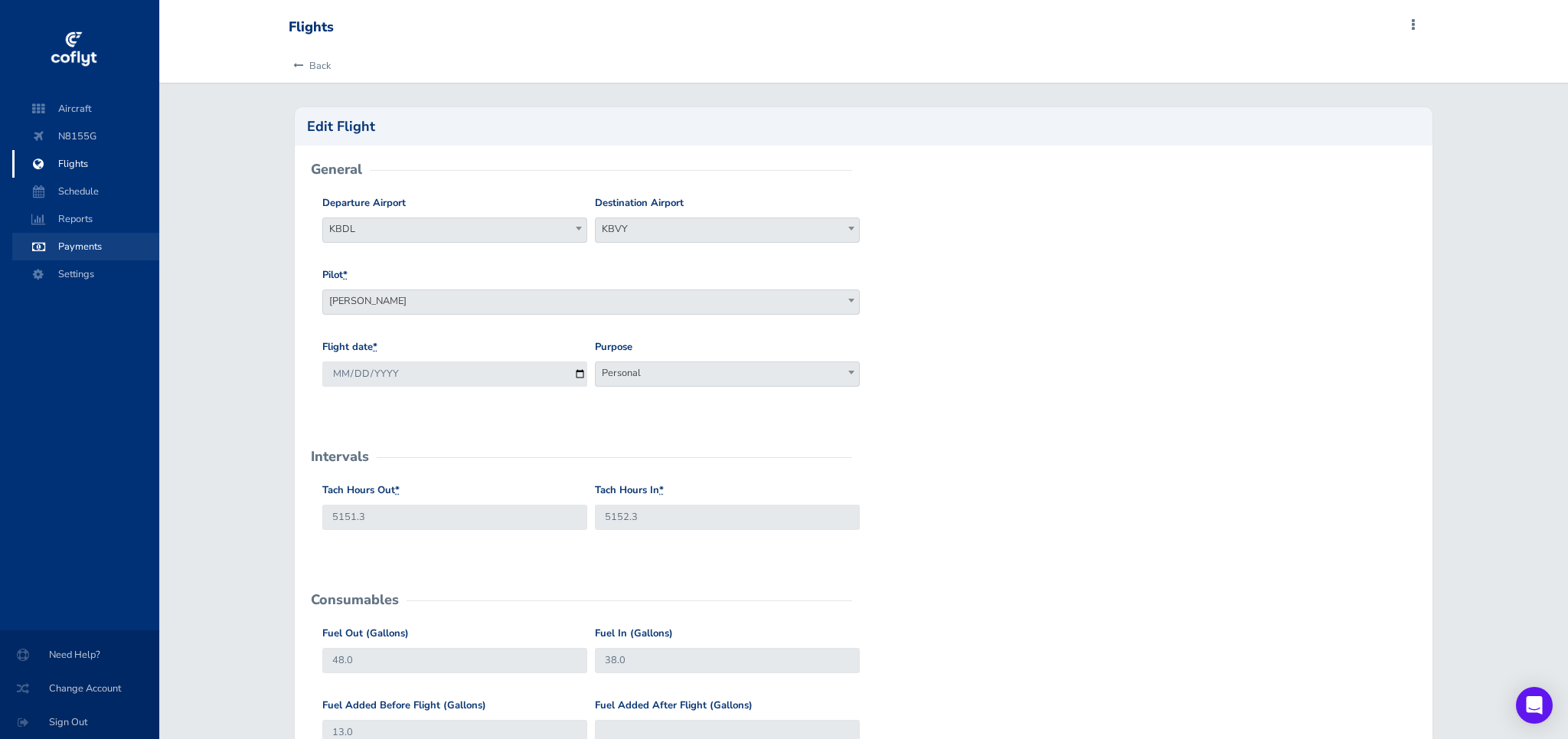
click at [89, 248] on span "Payments" at bounding box center [85, 246] width 116 height 27
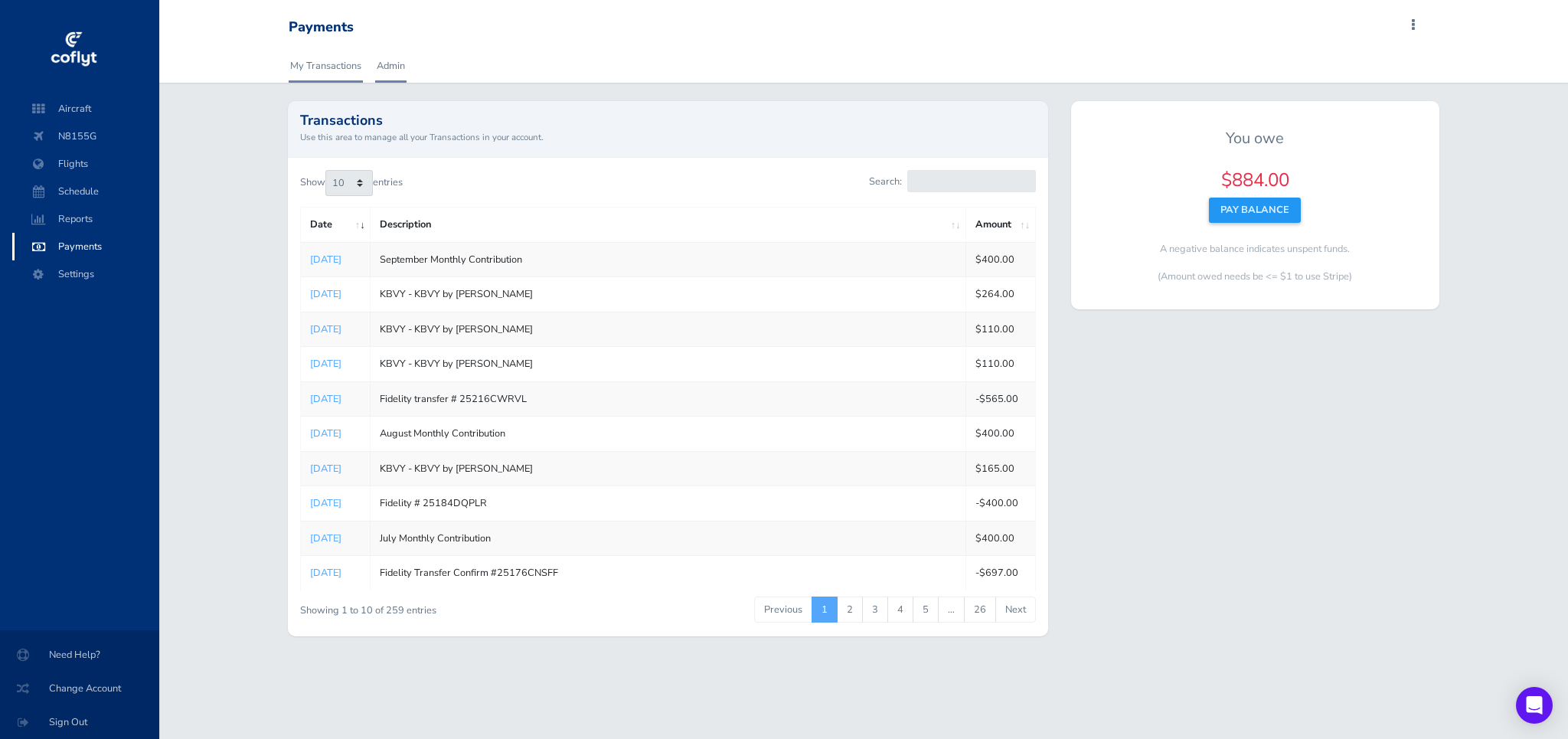
click at [390, 67] on link "Admin" at bounding box center [391, 66] width 31 height 34
